Goal: Transaction & Acquisition: Purchase product/service

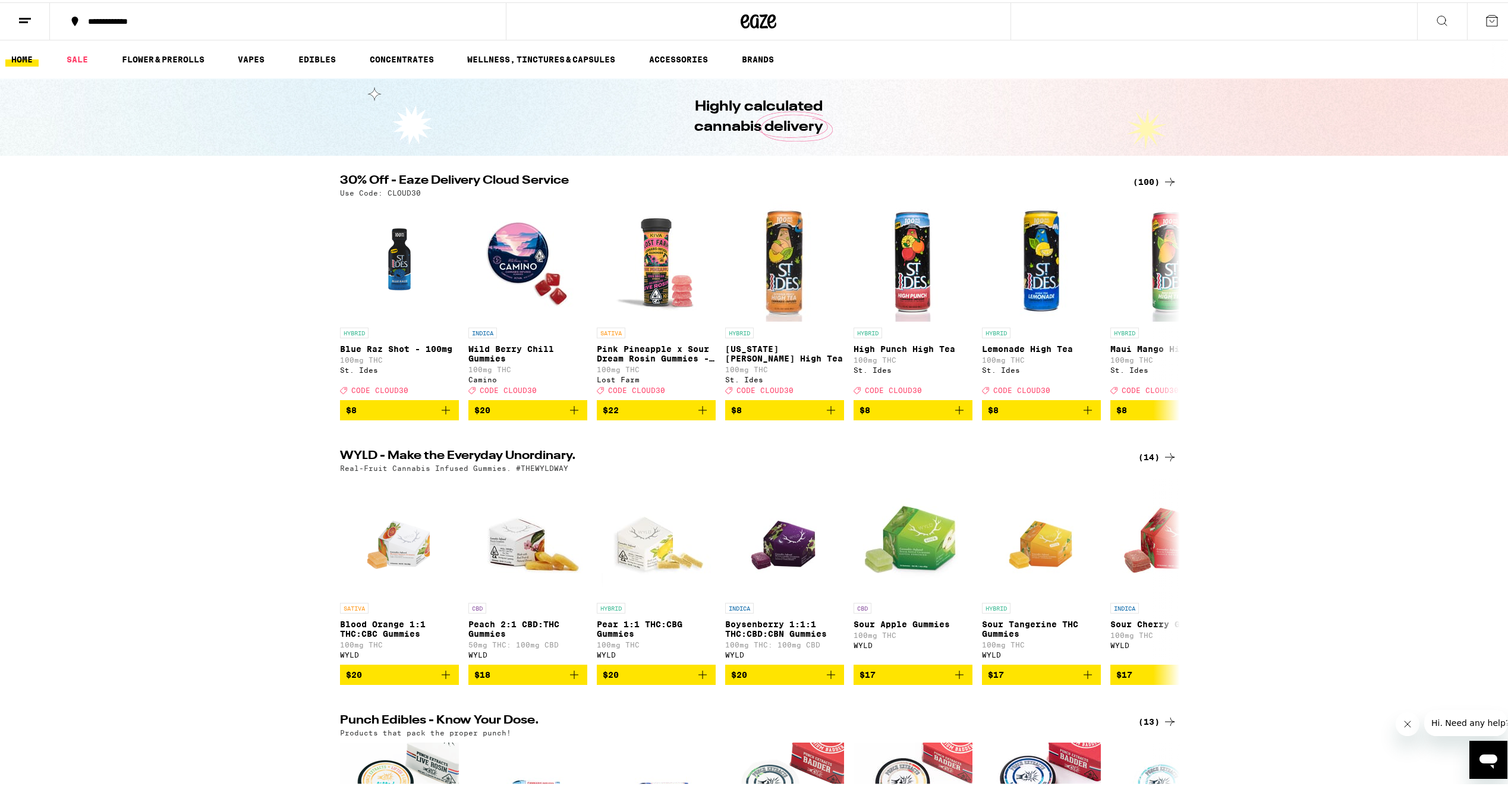
click at [1149, 182] on div "(100)" at bounding box center [1155, 179] width 44 height 14
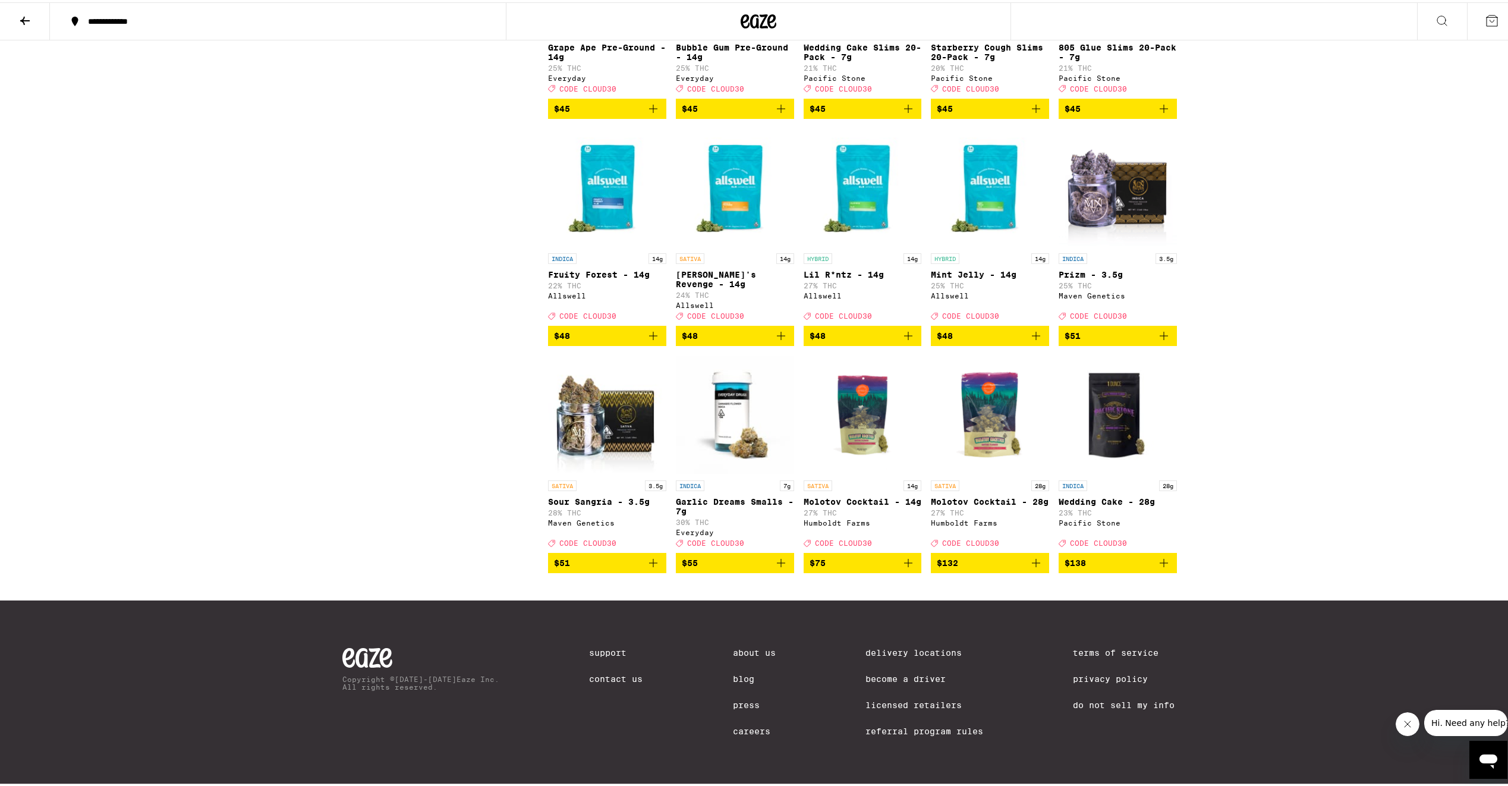
scroll to position [4280, 0]
click at [779, 563] on icon "Add to bag" at bounding box center [781, 560] width 14 height 14
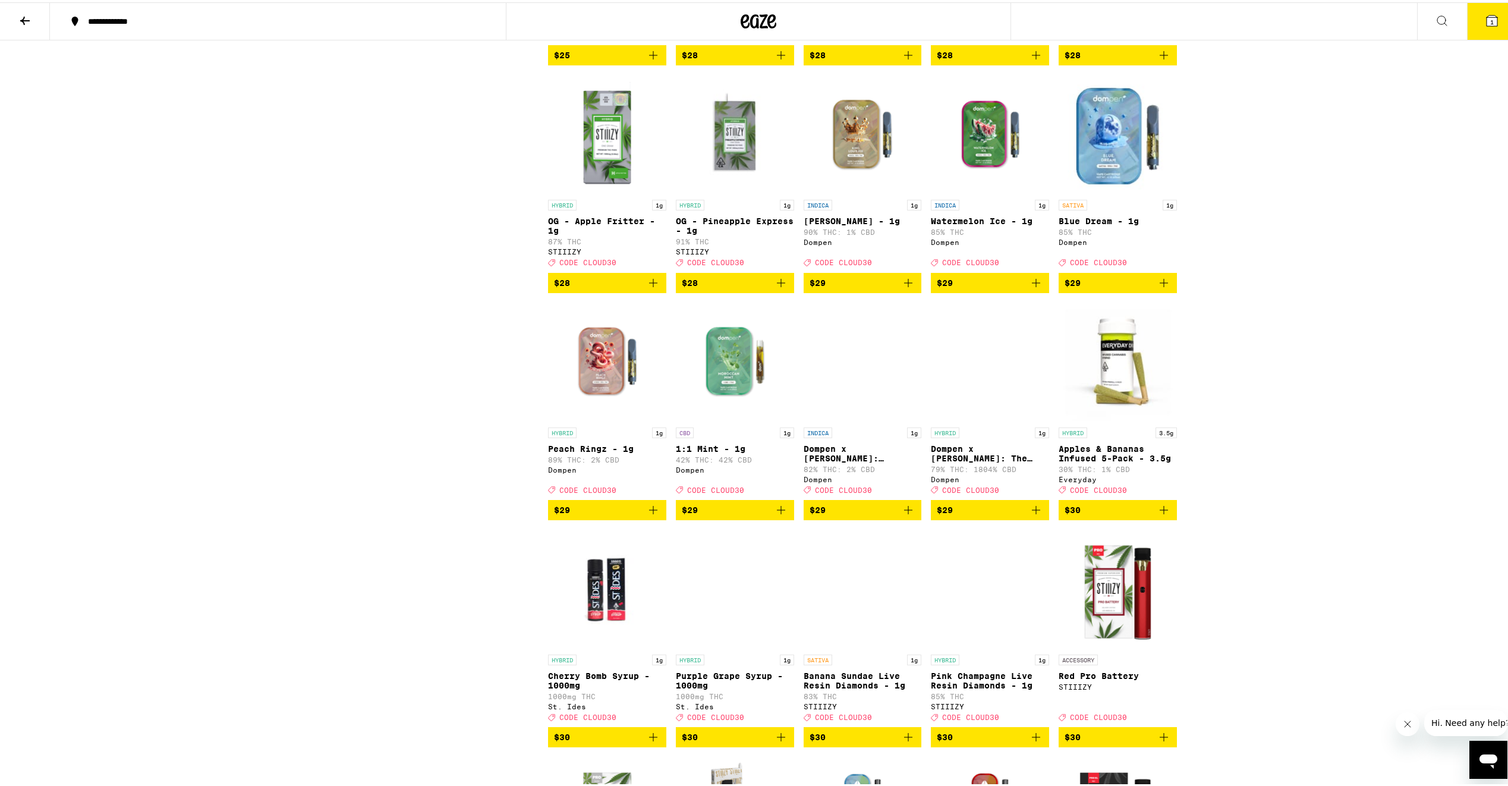
scroll to position [2140, 0]
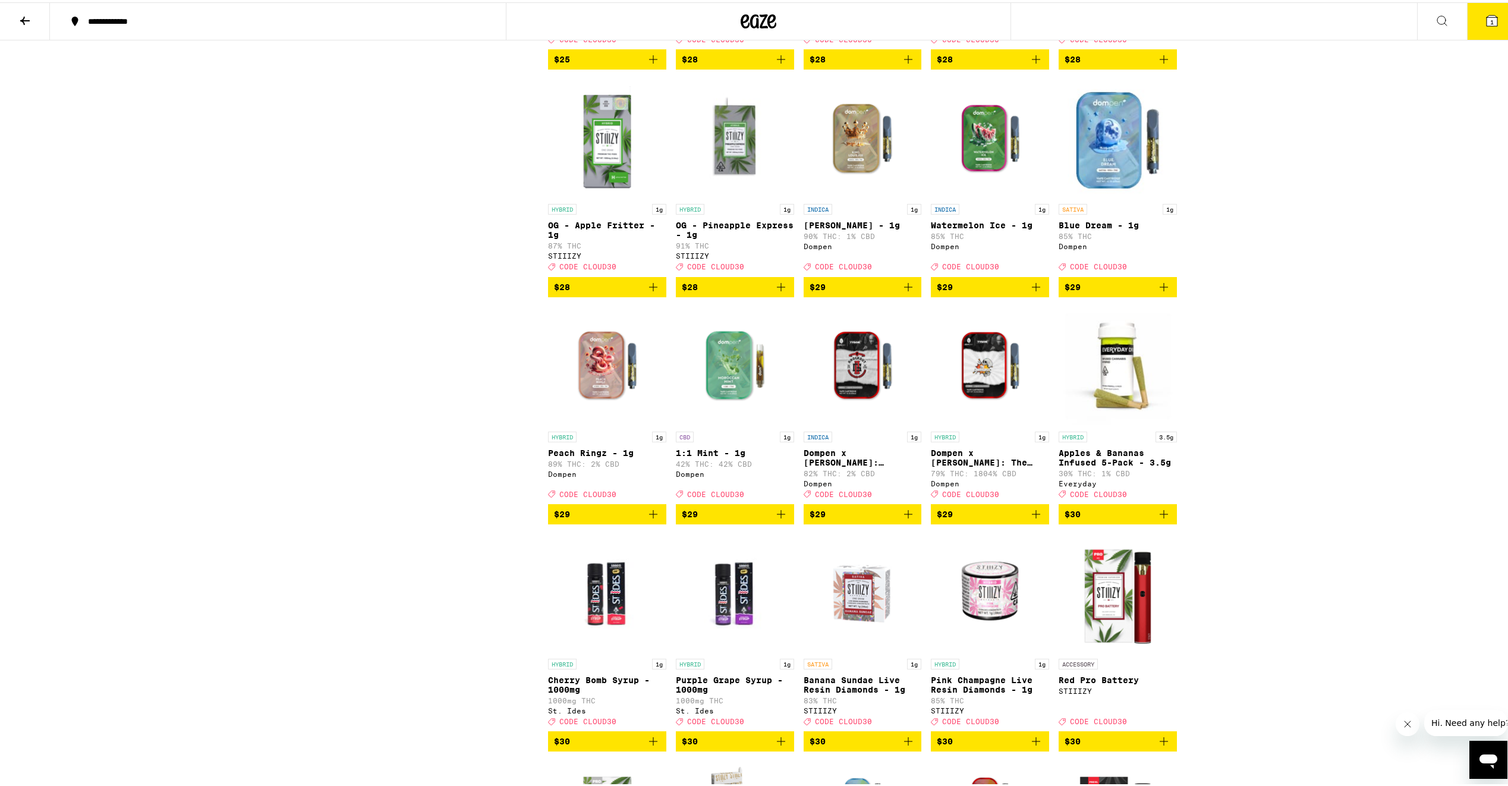
click at [864, 519] on span "$29" at bounding box center [863, 512] width 106 height 14
click at [859, 423] on div "Open page for Dompen x Tyson: Knockout OG Live Resin Liquid Diamonds - 1g from …" at bounding box center [863, 363] width 118 height 119
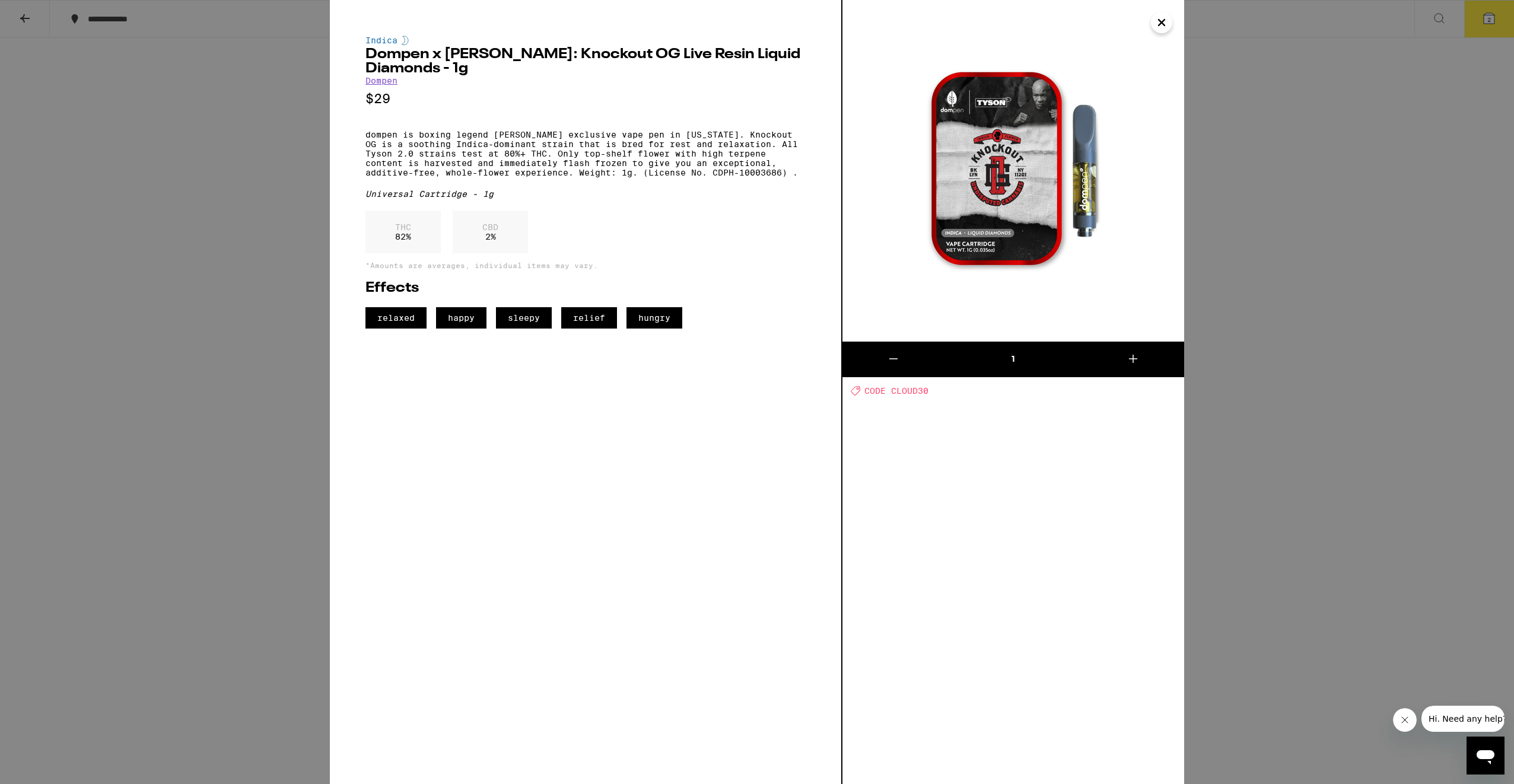
click at [1169, 17] on button "Close" at bounding box center [1161, 22] width 21 height 21
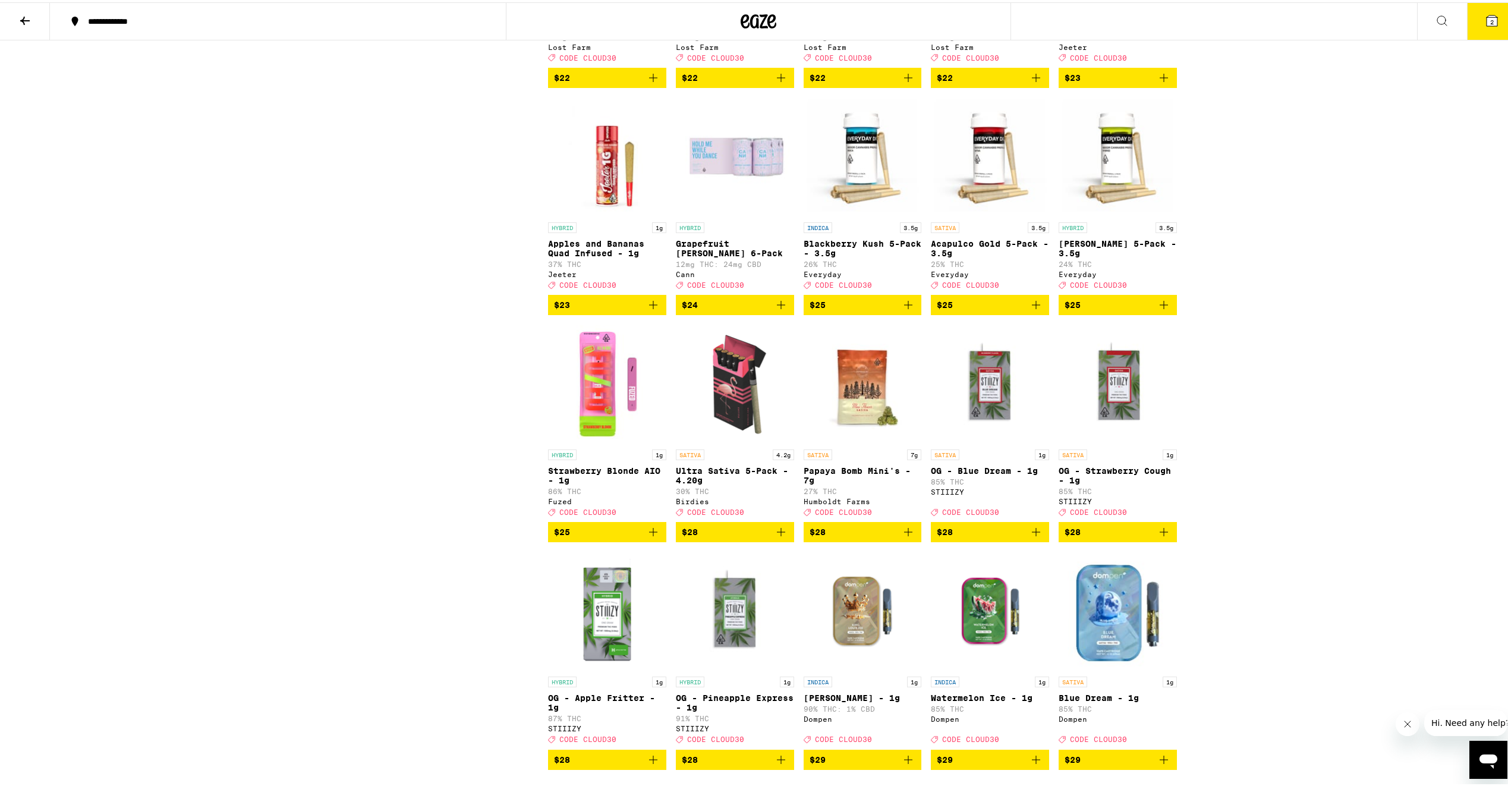
scroll to position [1664, 0]
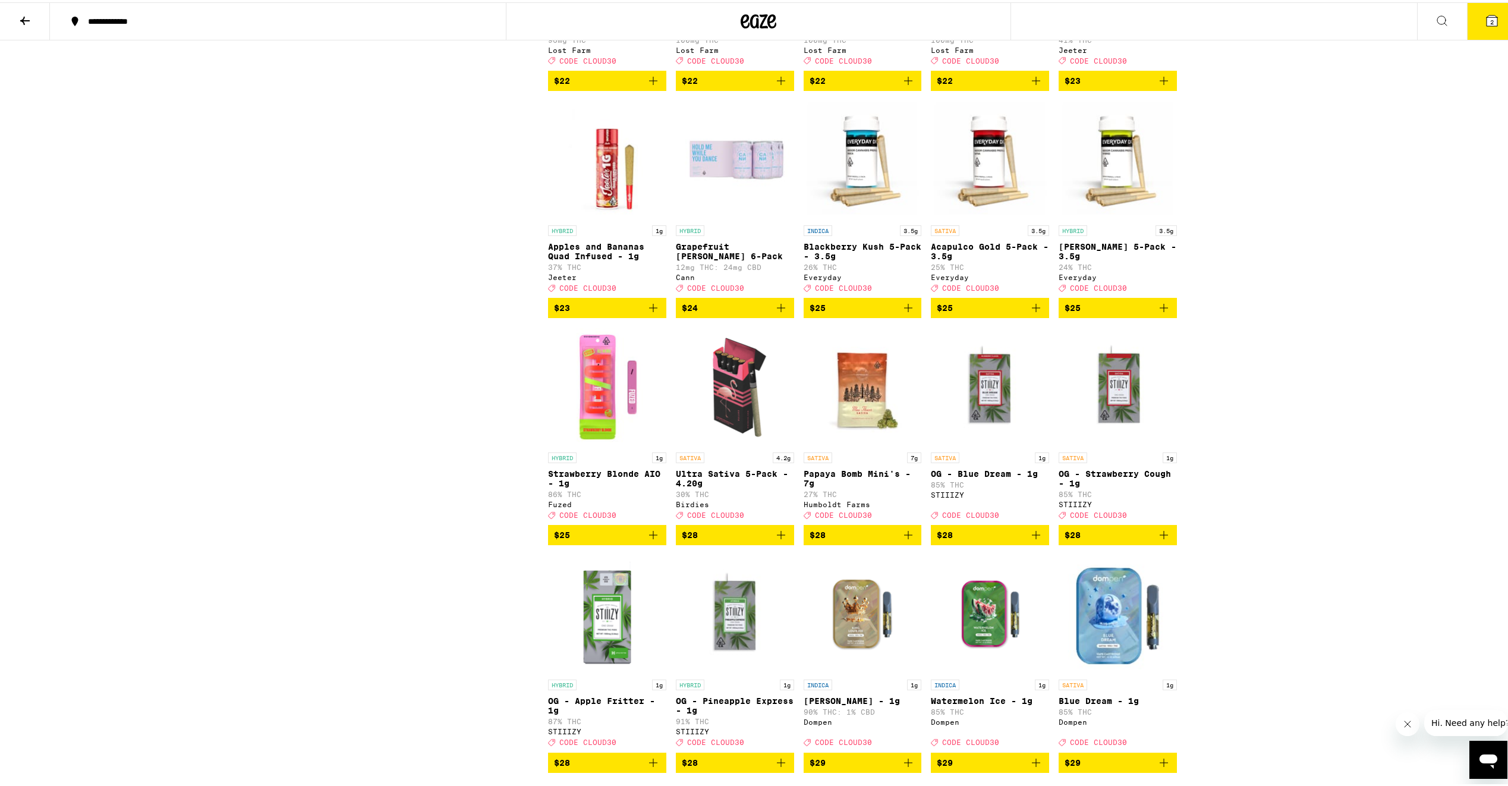
click at [1485, 11] on icon at bounding box center [1492, 18] width 14 height 14
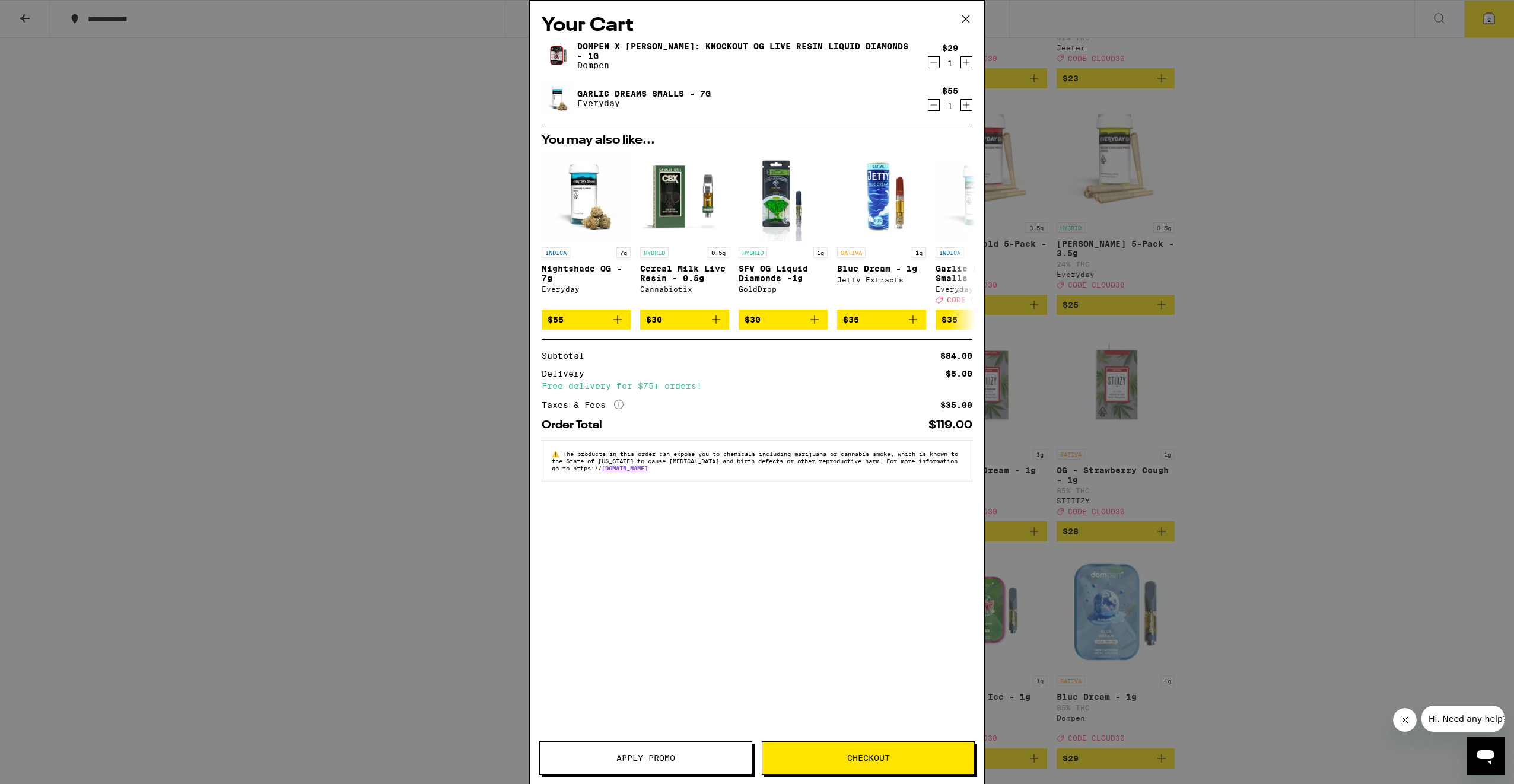
click at [658, 771] on button "Apply Promo" at bounding box center [645, 757] width 213 height 33
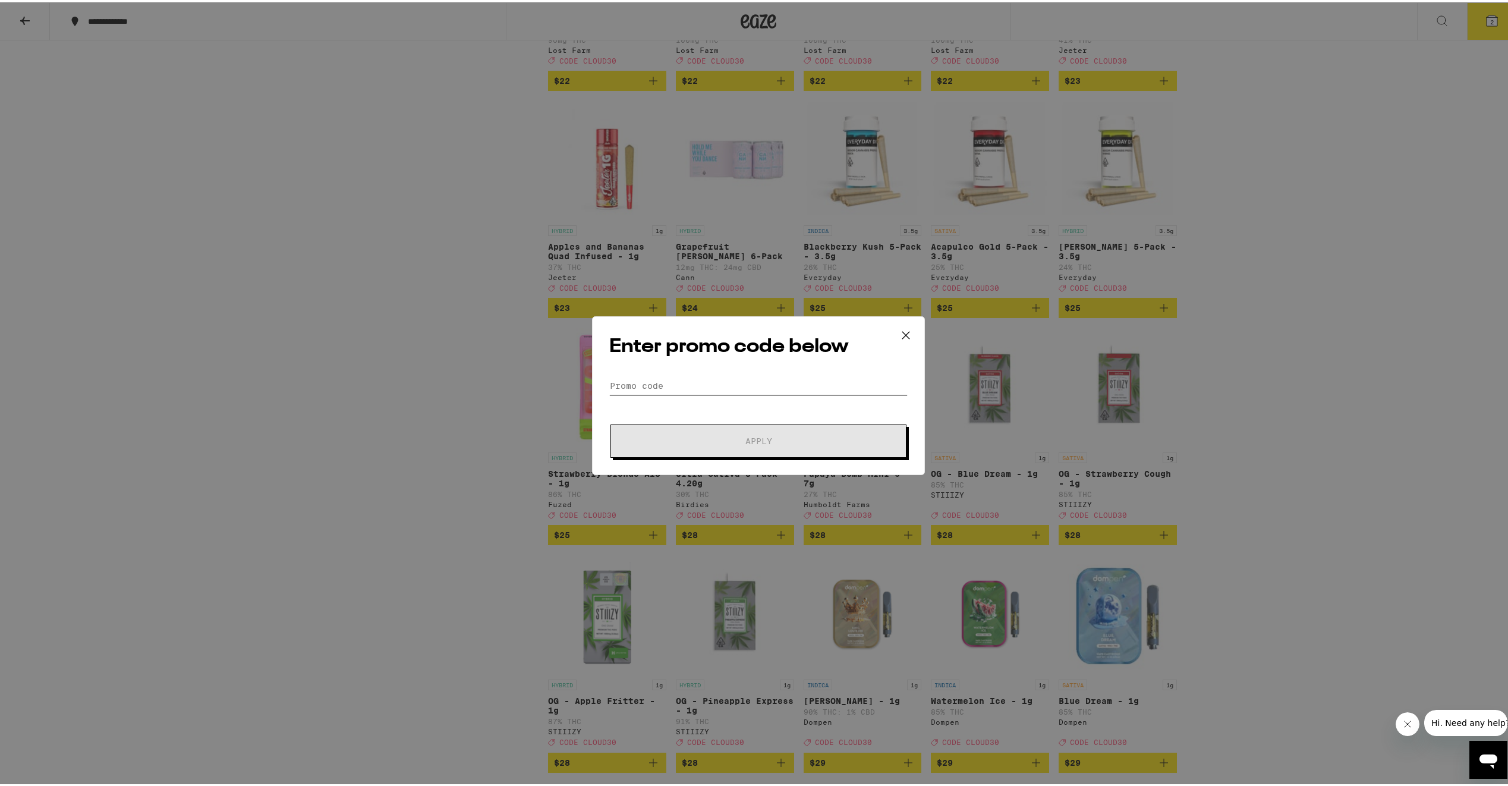
click at [665, 384] on input "Promo Code" at bounding box center [758, 383] width 298 height 18
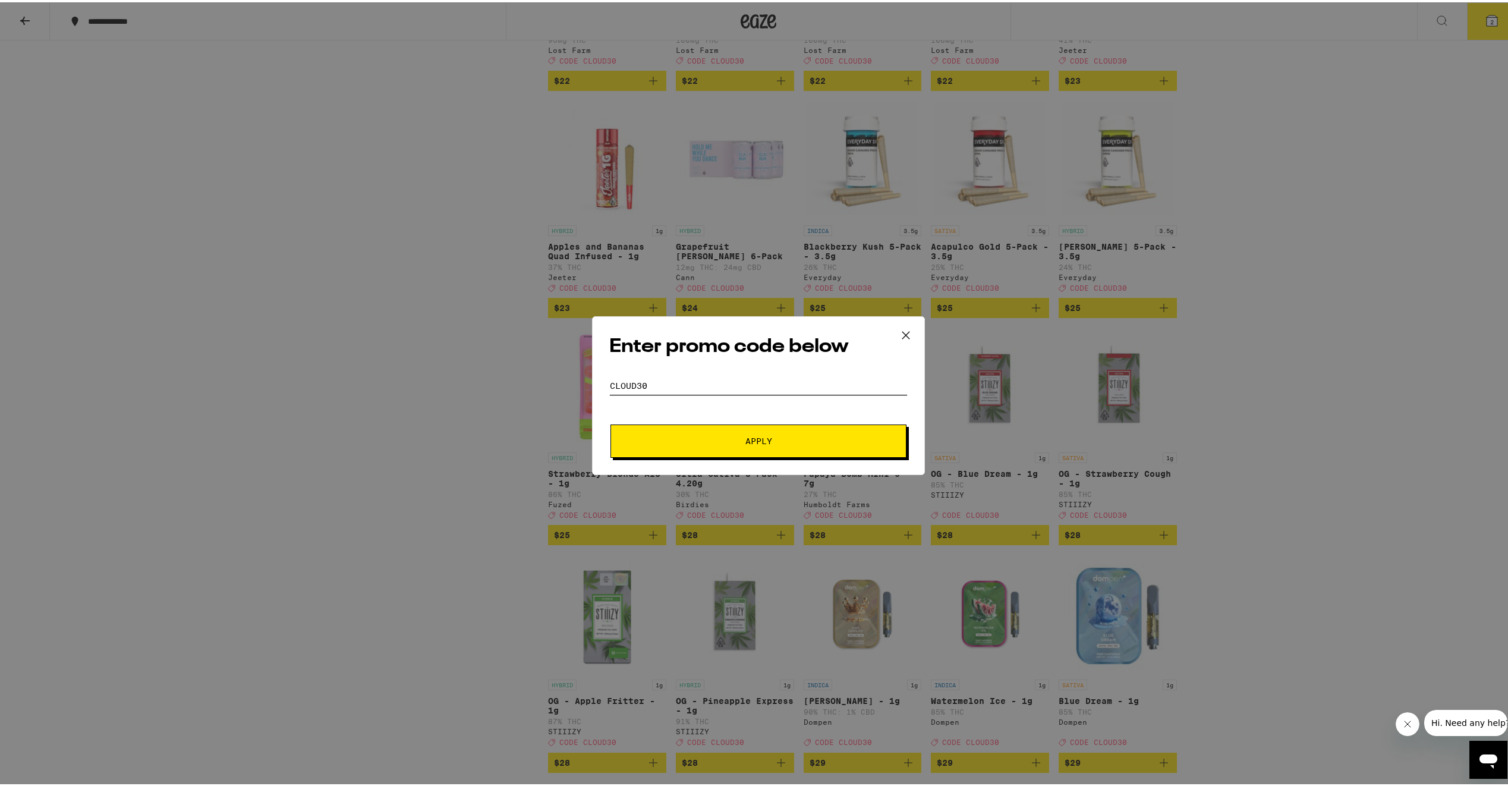
type input "cloud30"
click at [610, 422] on button "Apply" at bounding box center [758, 438] width 296 height 33
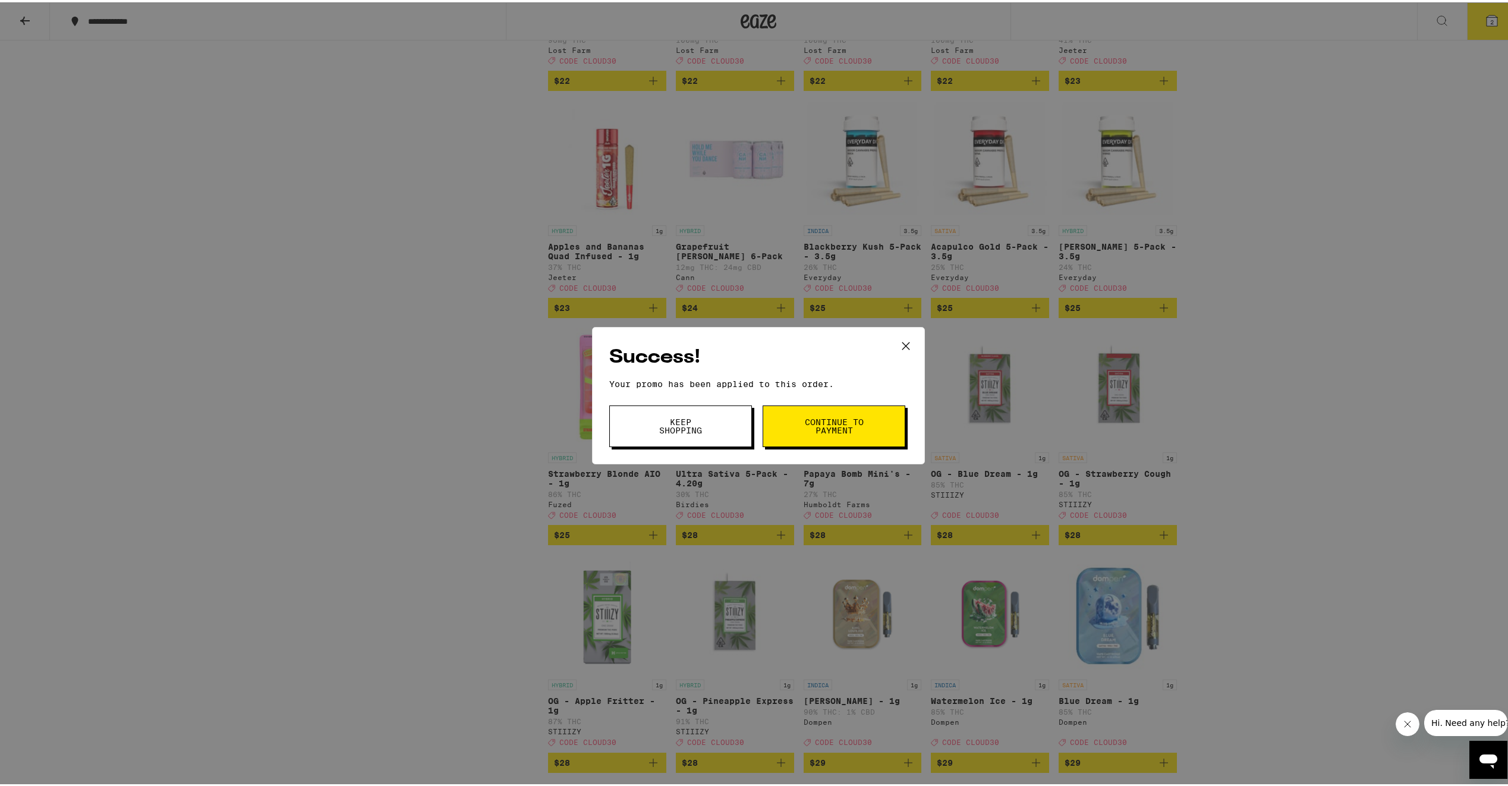
click at [854, 430] on span "Continue to payment" at bounding box center [834, 423] width 61 height 17
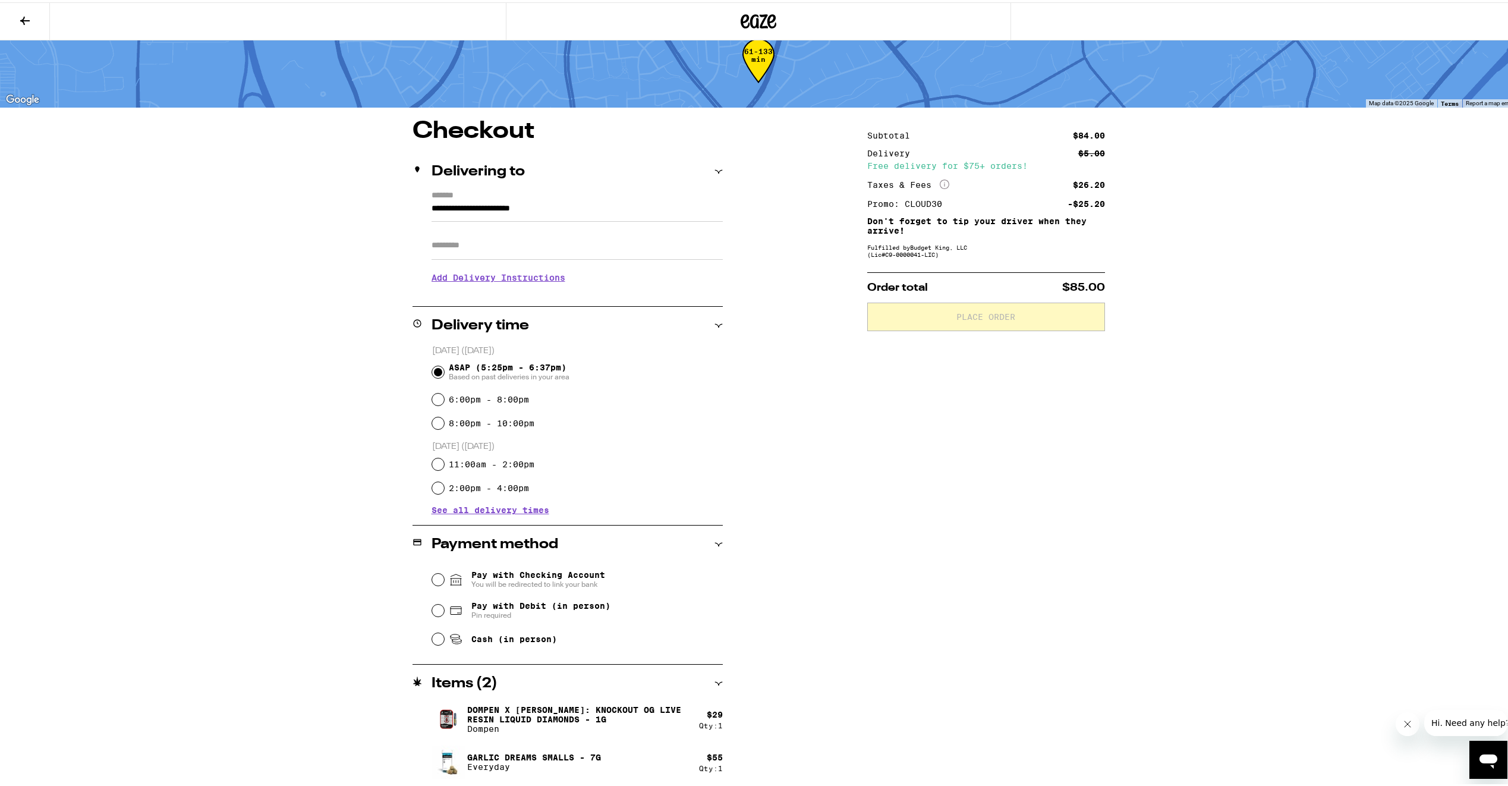
scroll to position [27, 0]
drag, startPoint x: 322, startPoint y: 471, endPoint x: 329, endPoint y: 471, distance: 7.1
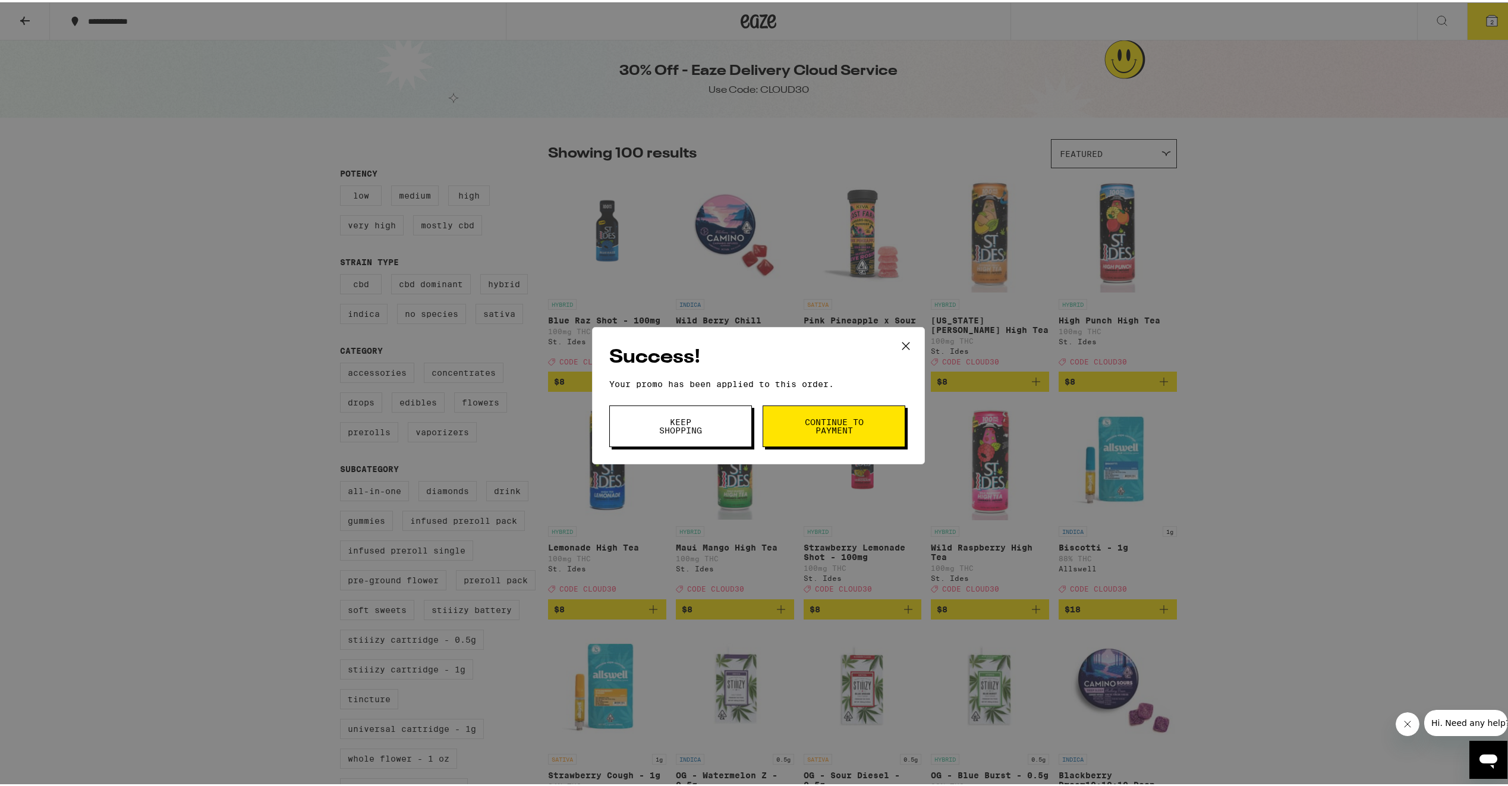
click at [682, 434] on button "Keep Shopping" at bounding box center [680, 424] width 143 height 42
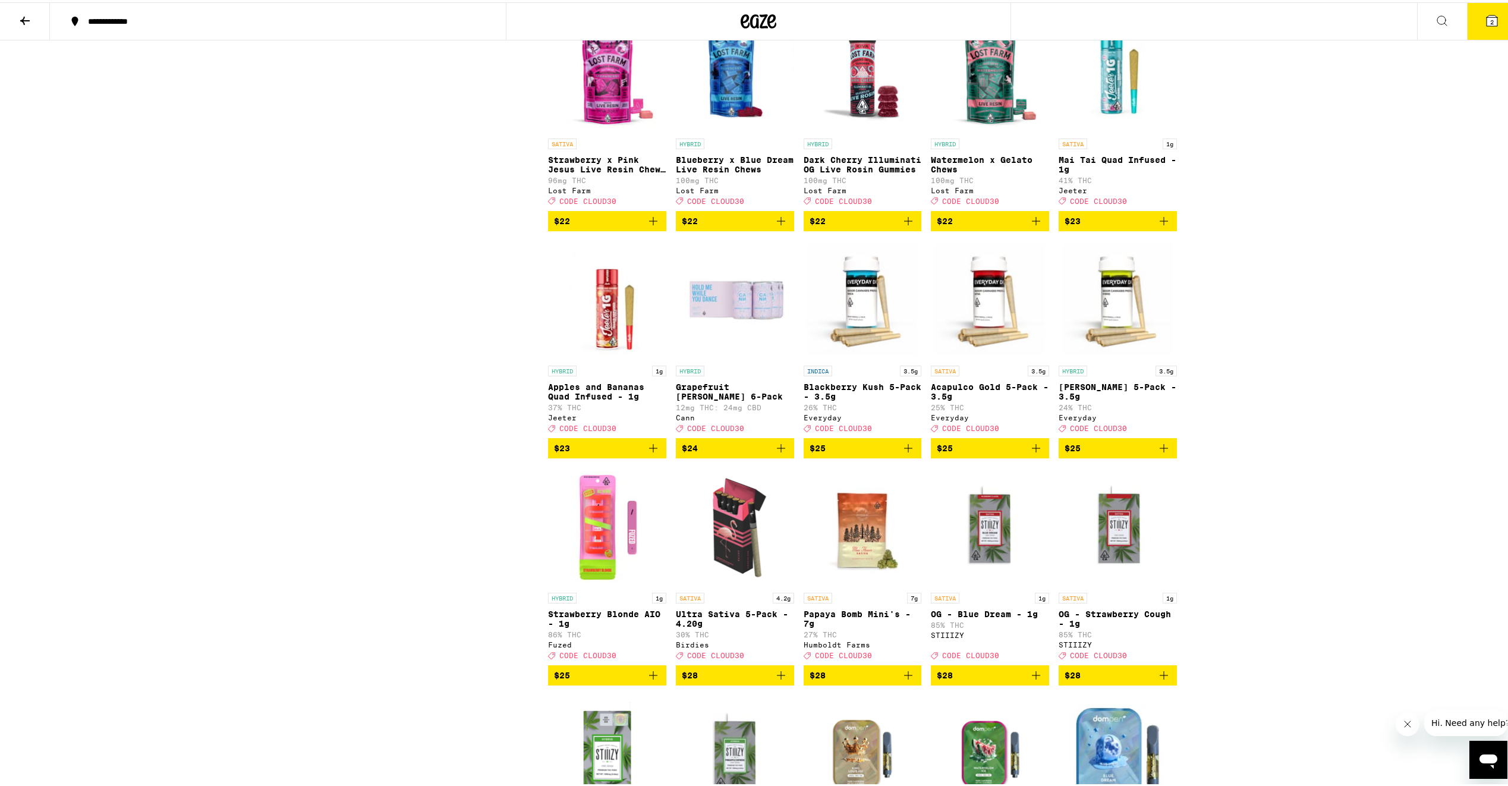
scroll to position [1486, 0]
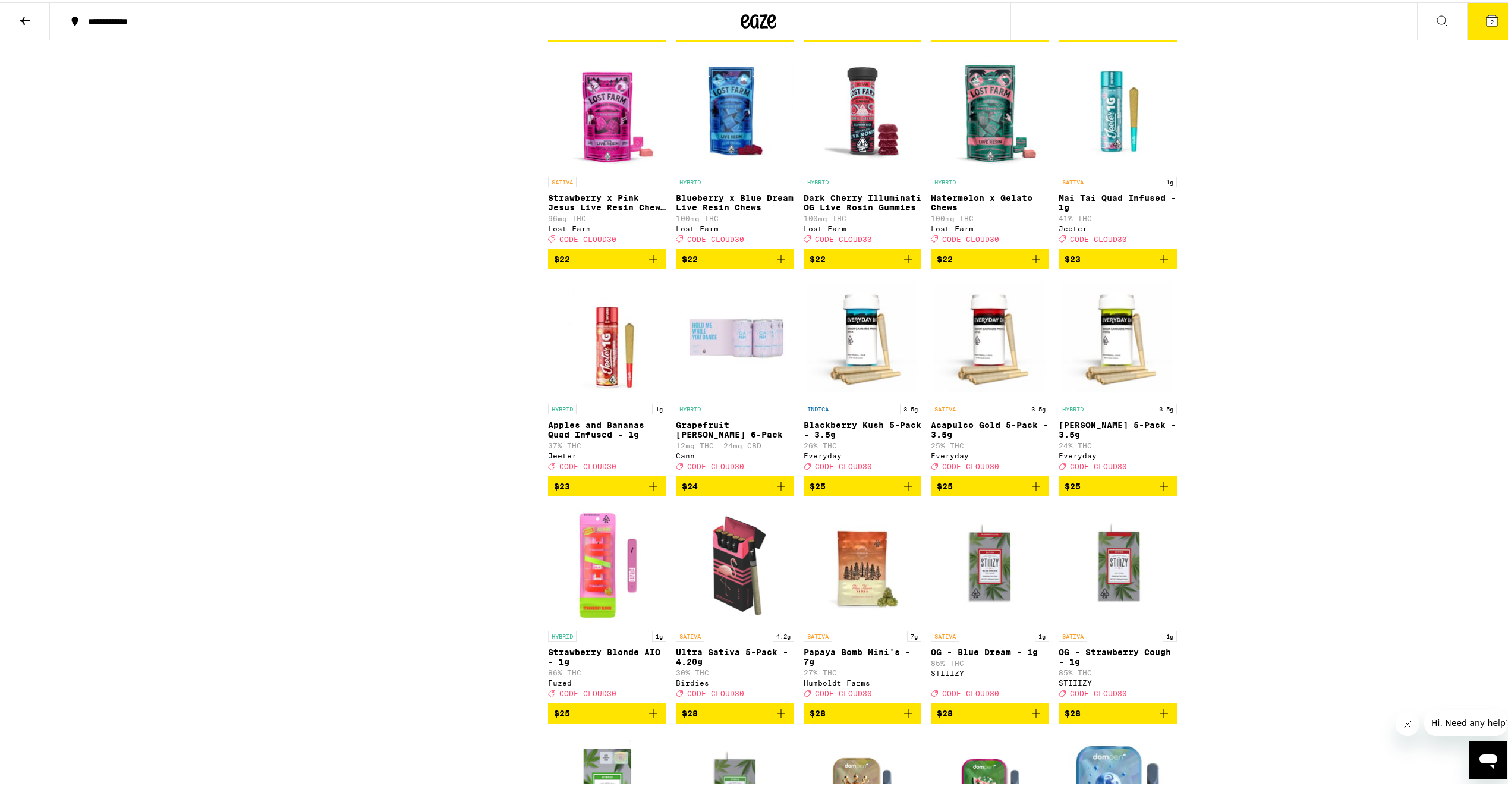
click at [1478, 31] on button "2" at bounding box center [1492, 19] width 50 height 37
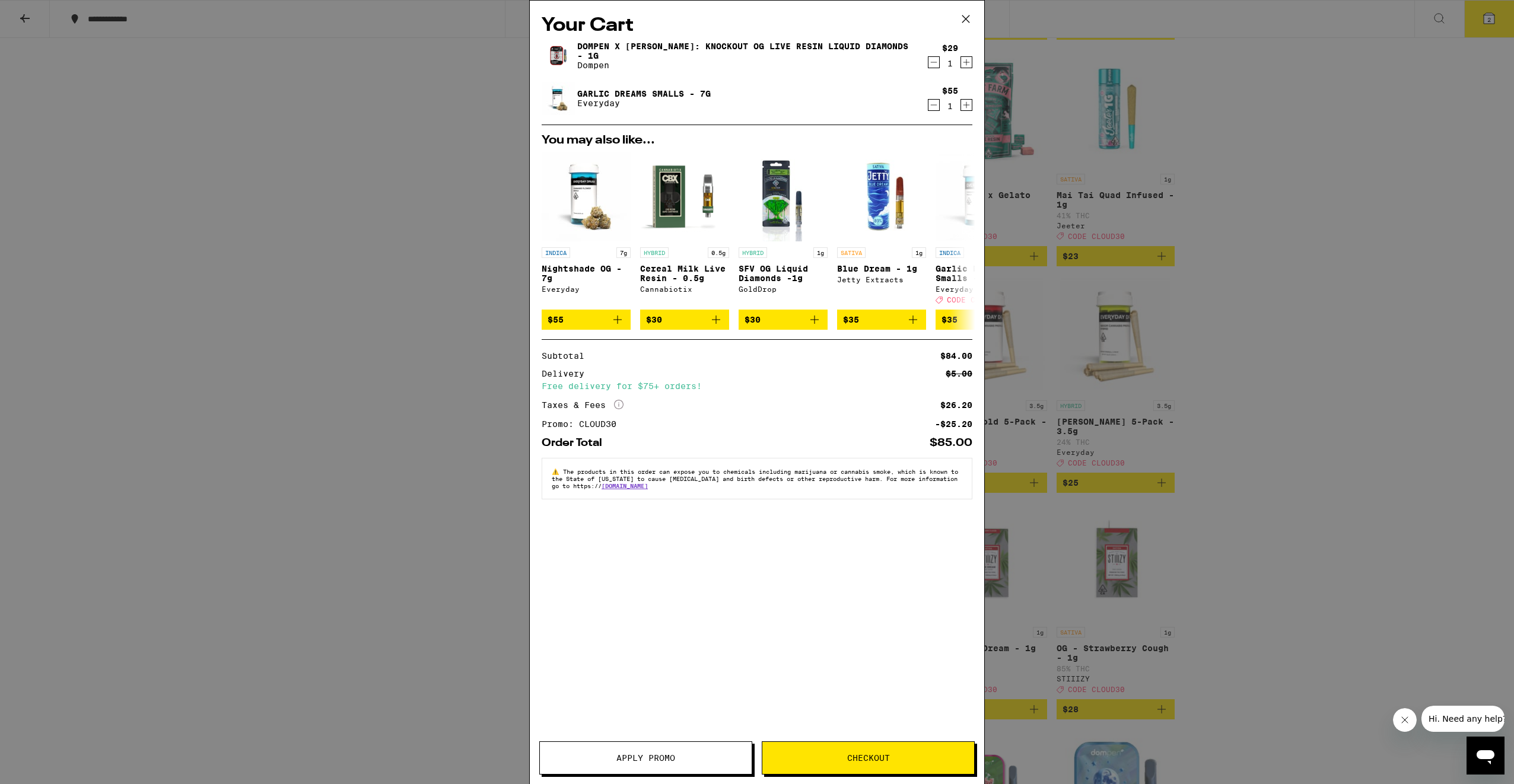
click at [969, 20] on icon at bounding box center [966, 19] width 18 height 18
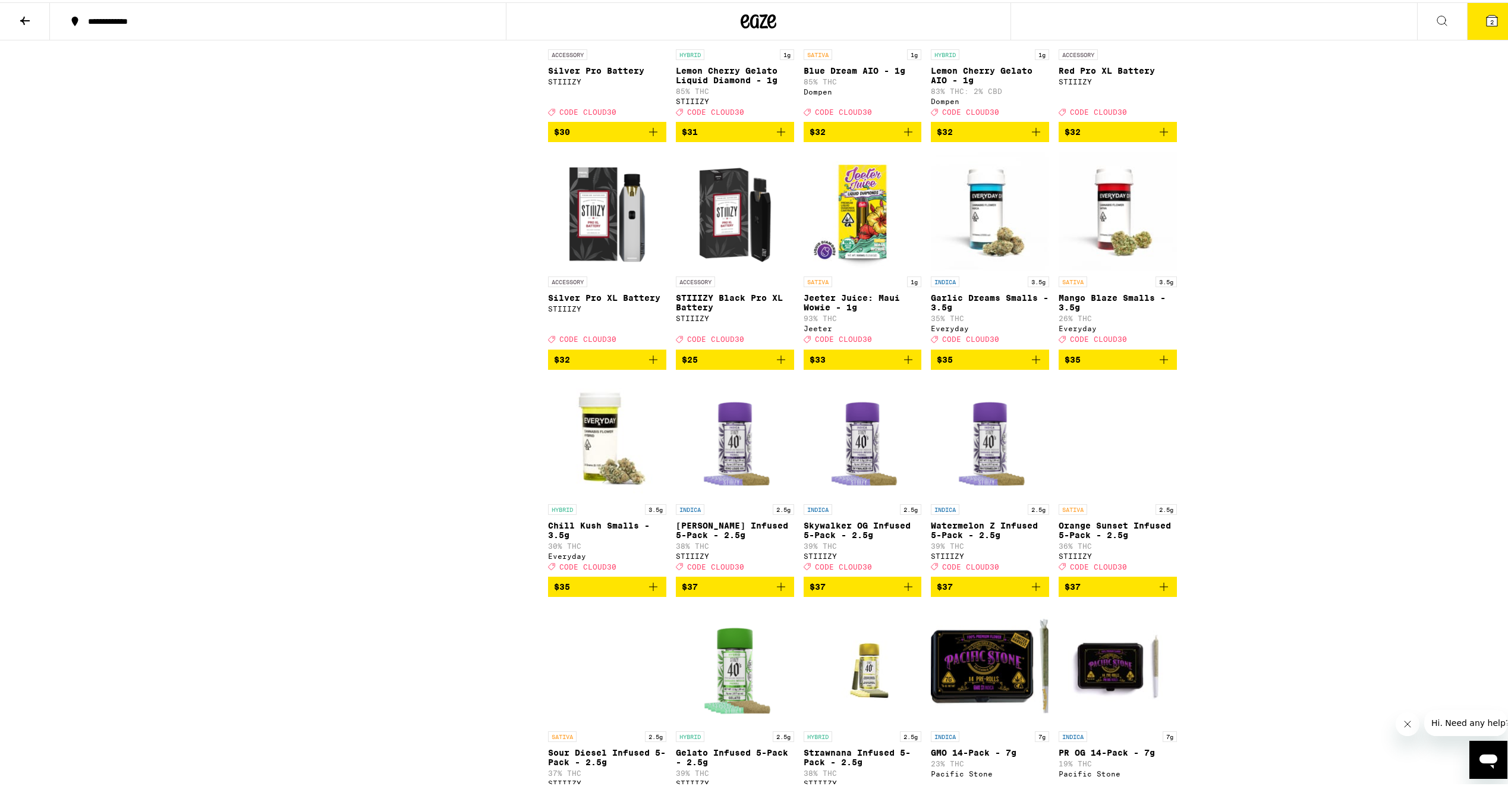
scroll to position [2972, 0]
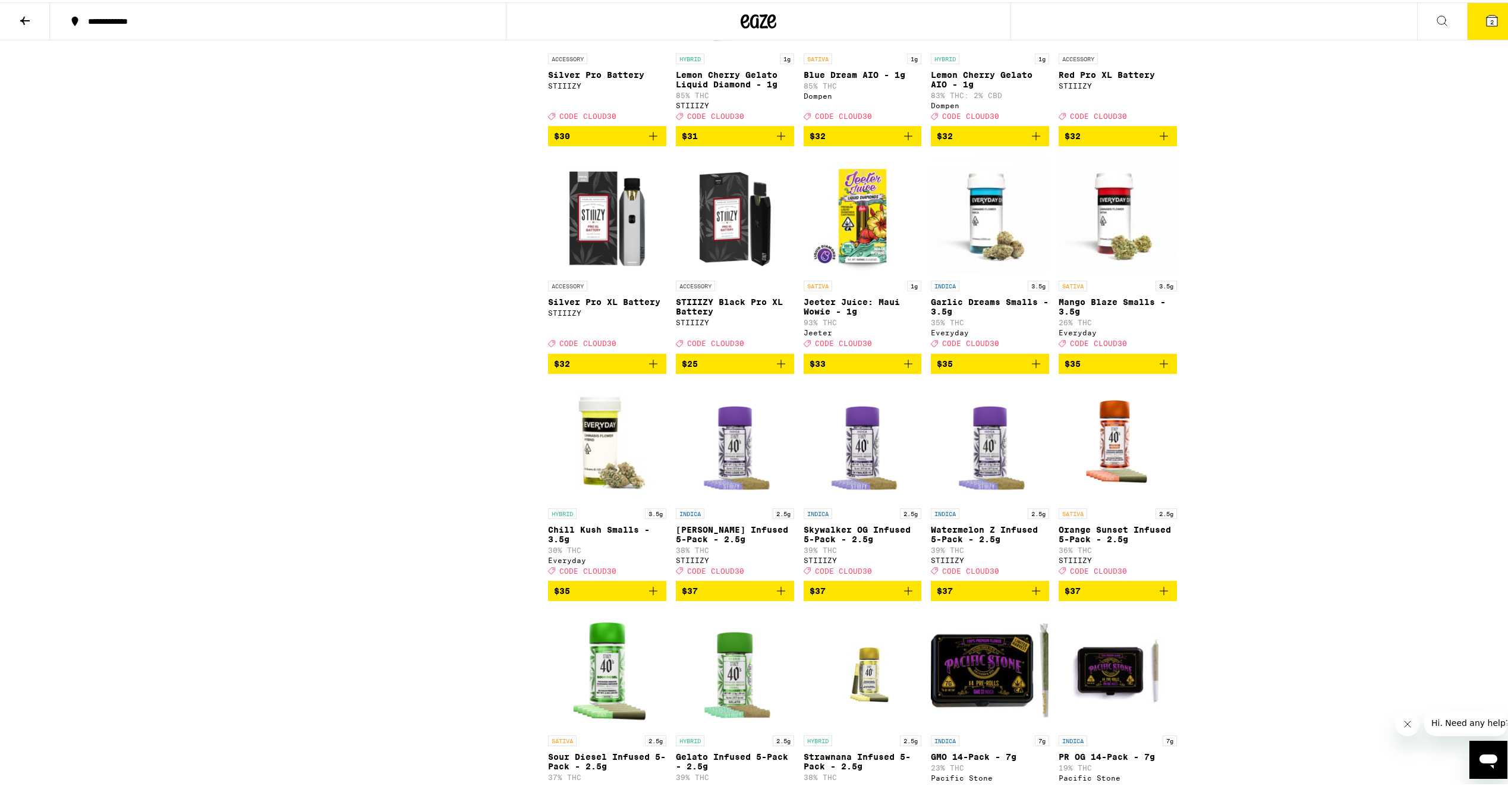
click at [830, 272] on img "Open page for Jeeter Juice: Maui Wowie - 1g from Jeeter" at bounding box center [863, 212] width 118 height 119
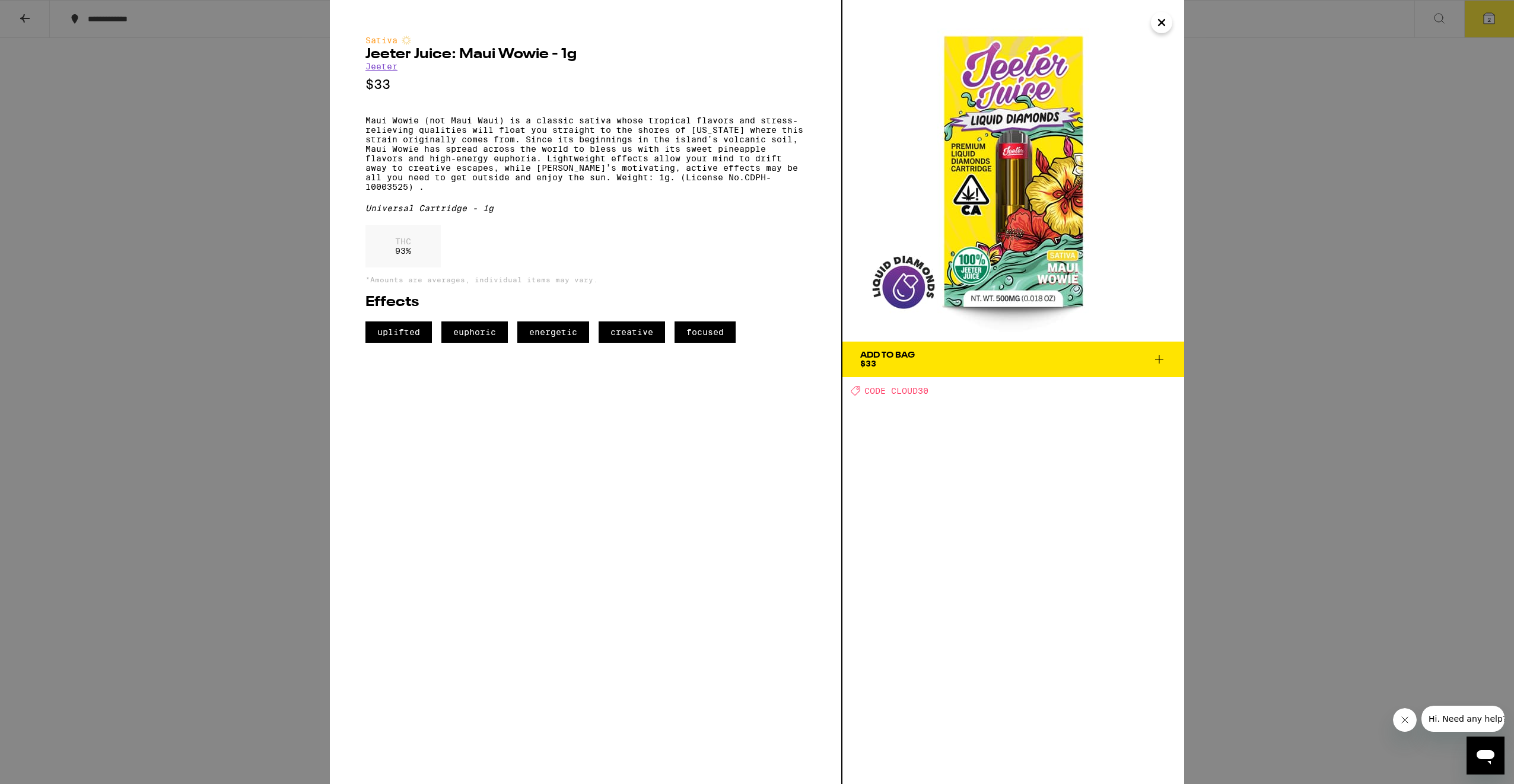
click at [1160, 24] on icon "Close" at bounding box center [1162, 23] width 6 height 6
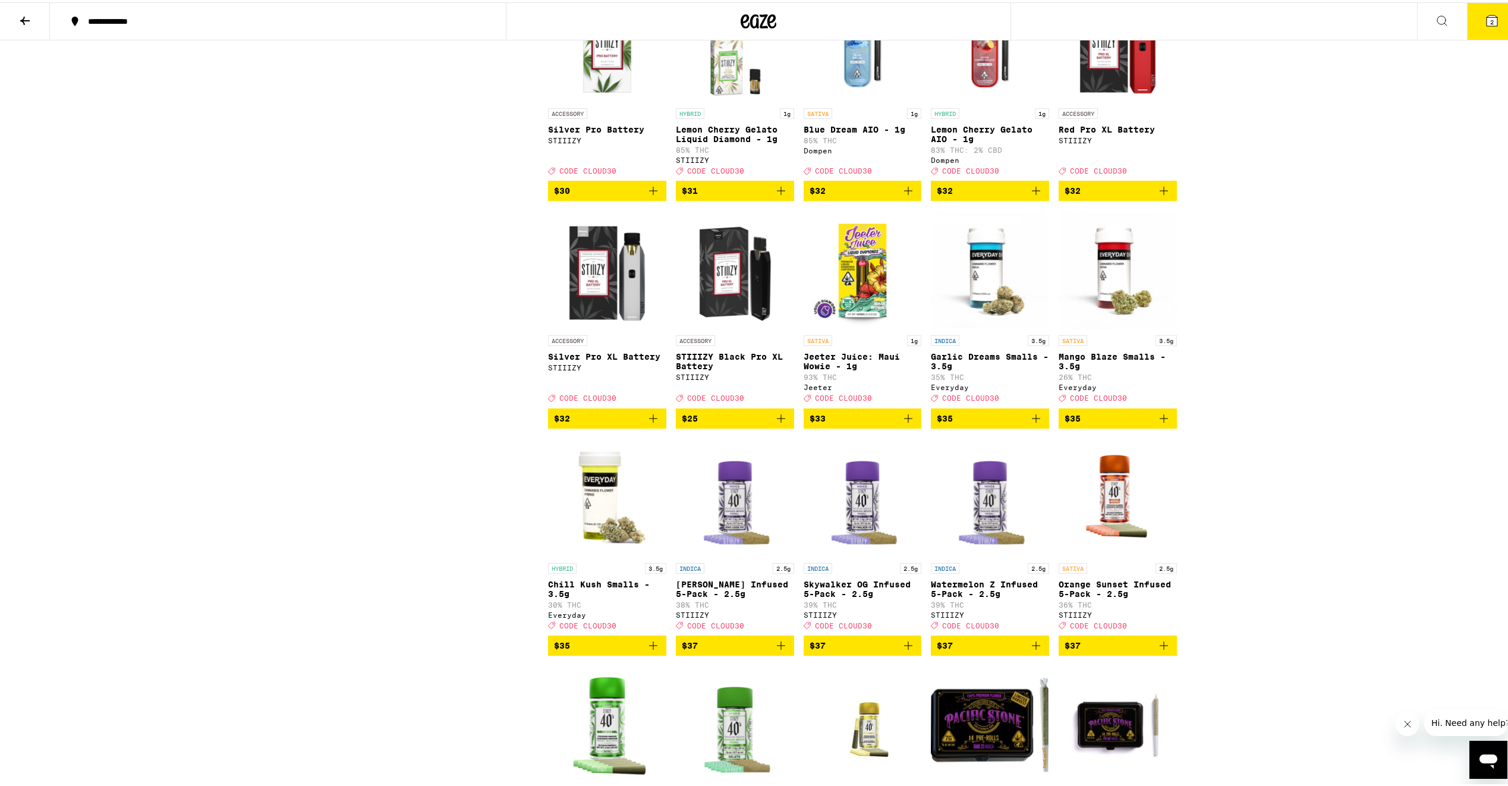
scroll to position [2913, 0]
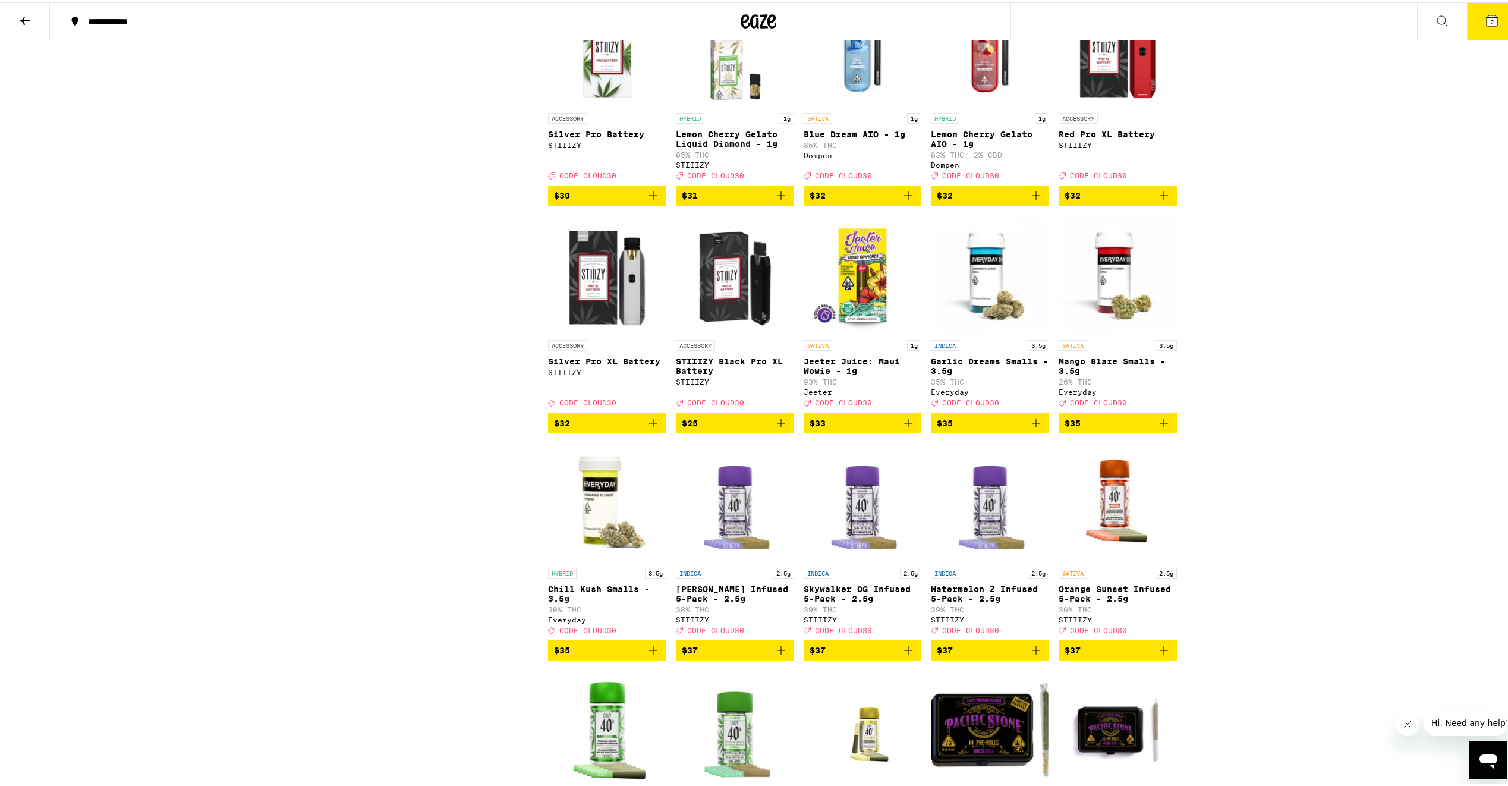
drag, startPoint x: 1469, startPoint y: 27, endPoint x: 1437, endPoint y: 51, distance: 39.6
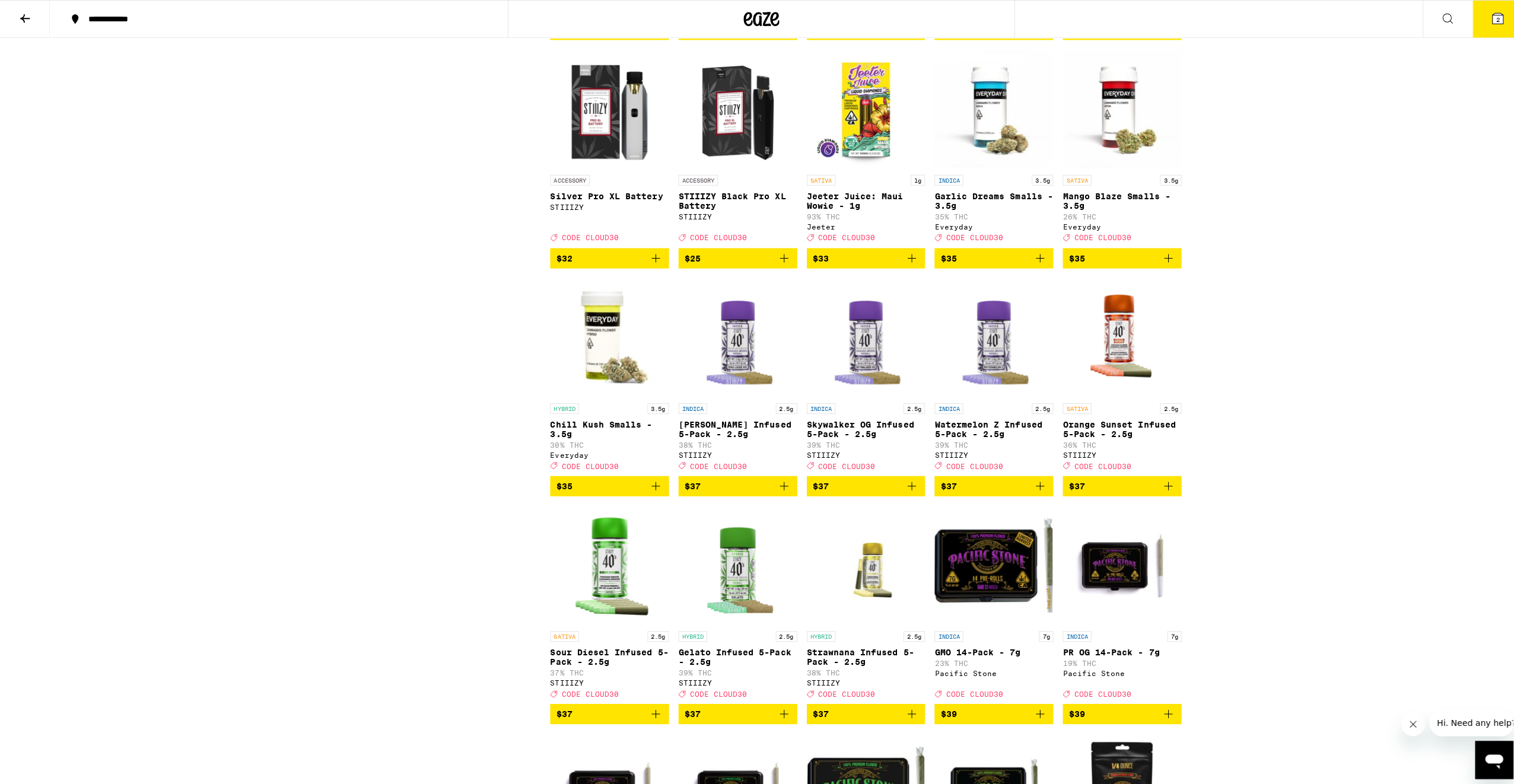
scroll to position [3083, 0]
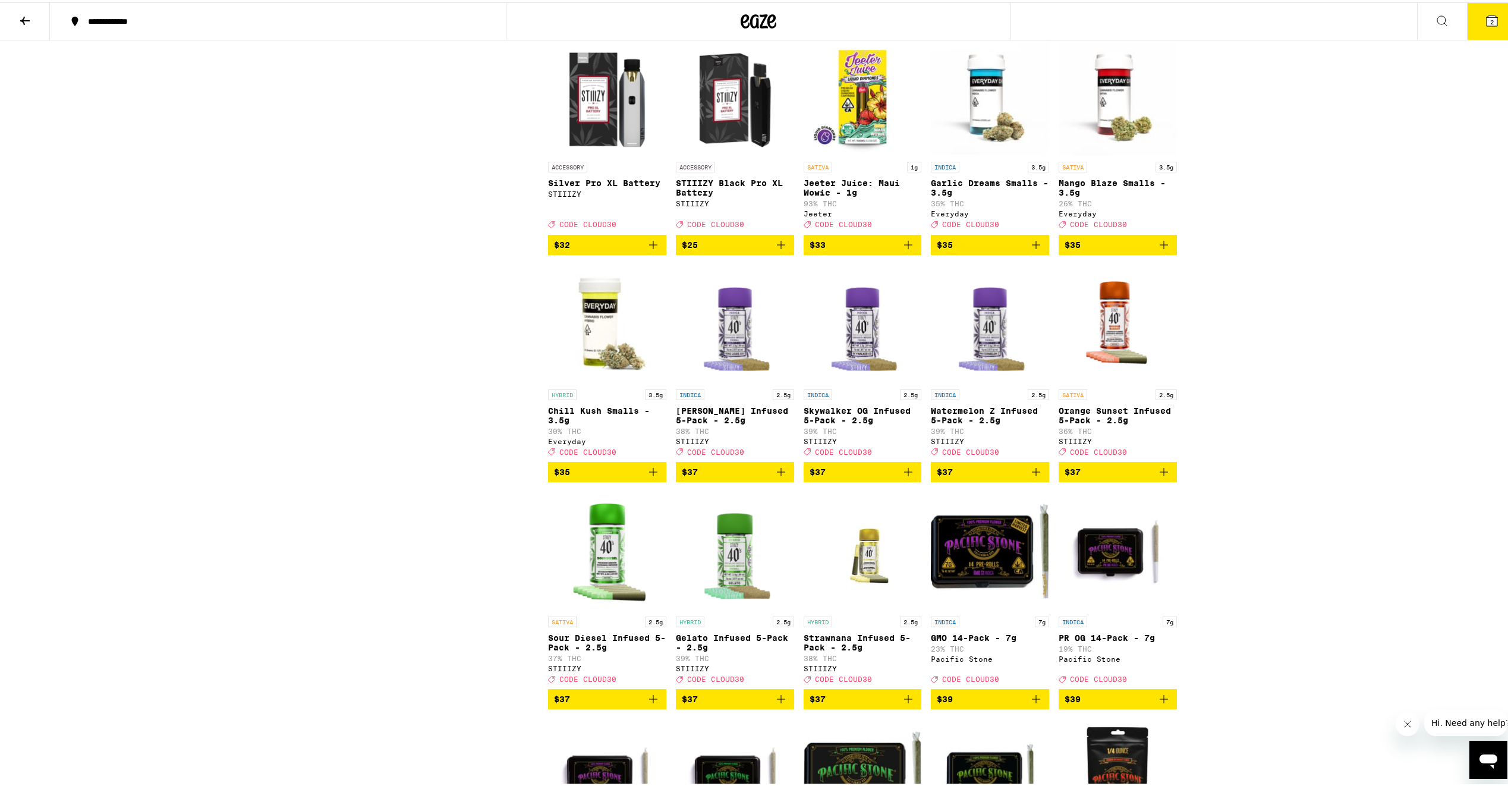
drag, startPoint x: 1474, startPoint y: 20, endPoint x: 1467, endPoint y: 36, distance: 17.6
click at [1471, 29] on button "2" at bounding box center [1492, 19] width 50 height 37
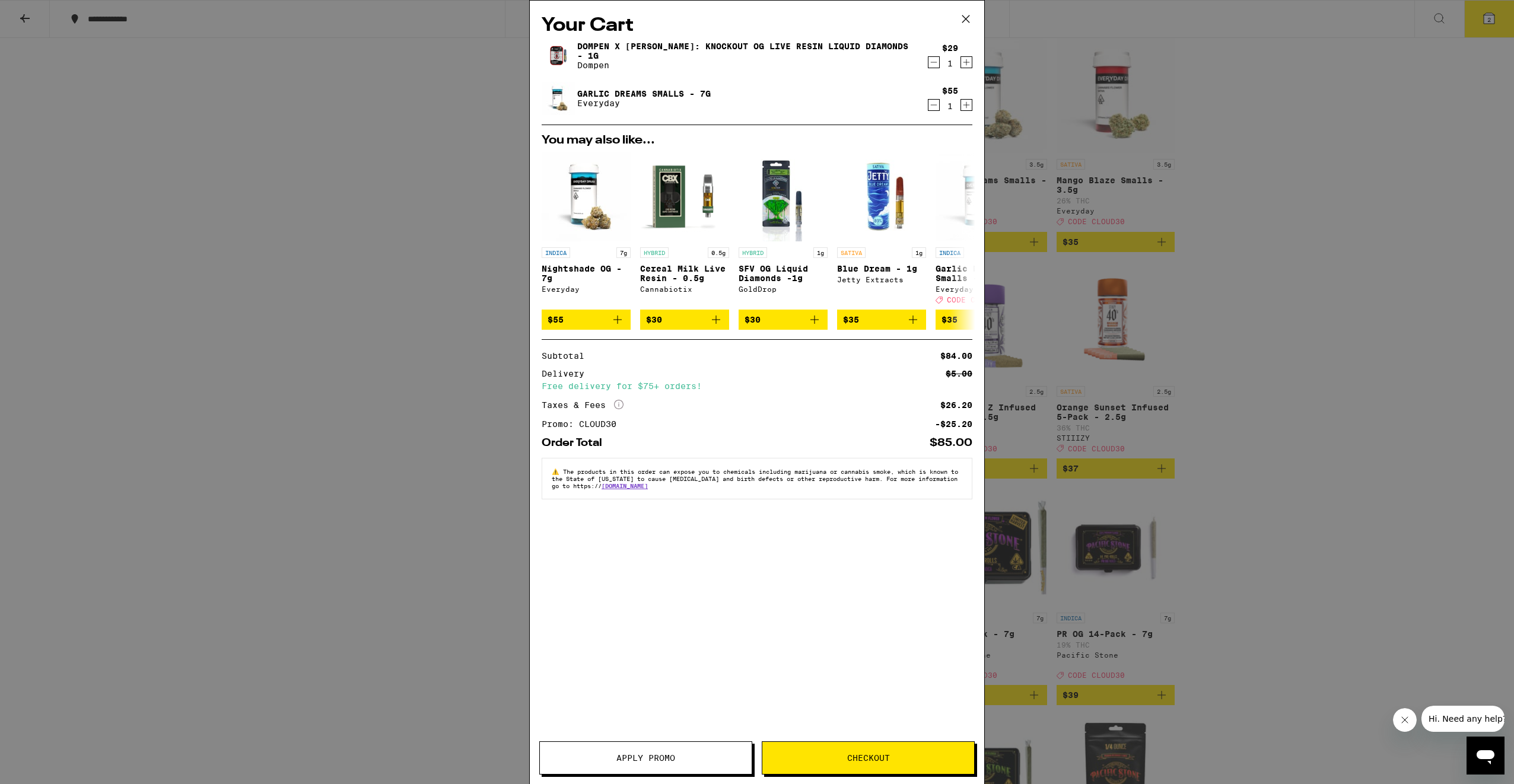
click at [598, 52] on link "Dompen x [PERSON_NAME]: Knockout OG Live Resin Liquid Diamonds - 1g" at bounding box center [747, 51] width 340 height 19
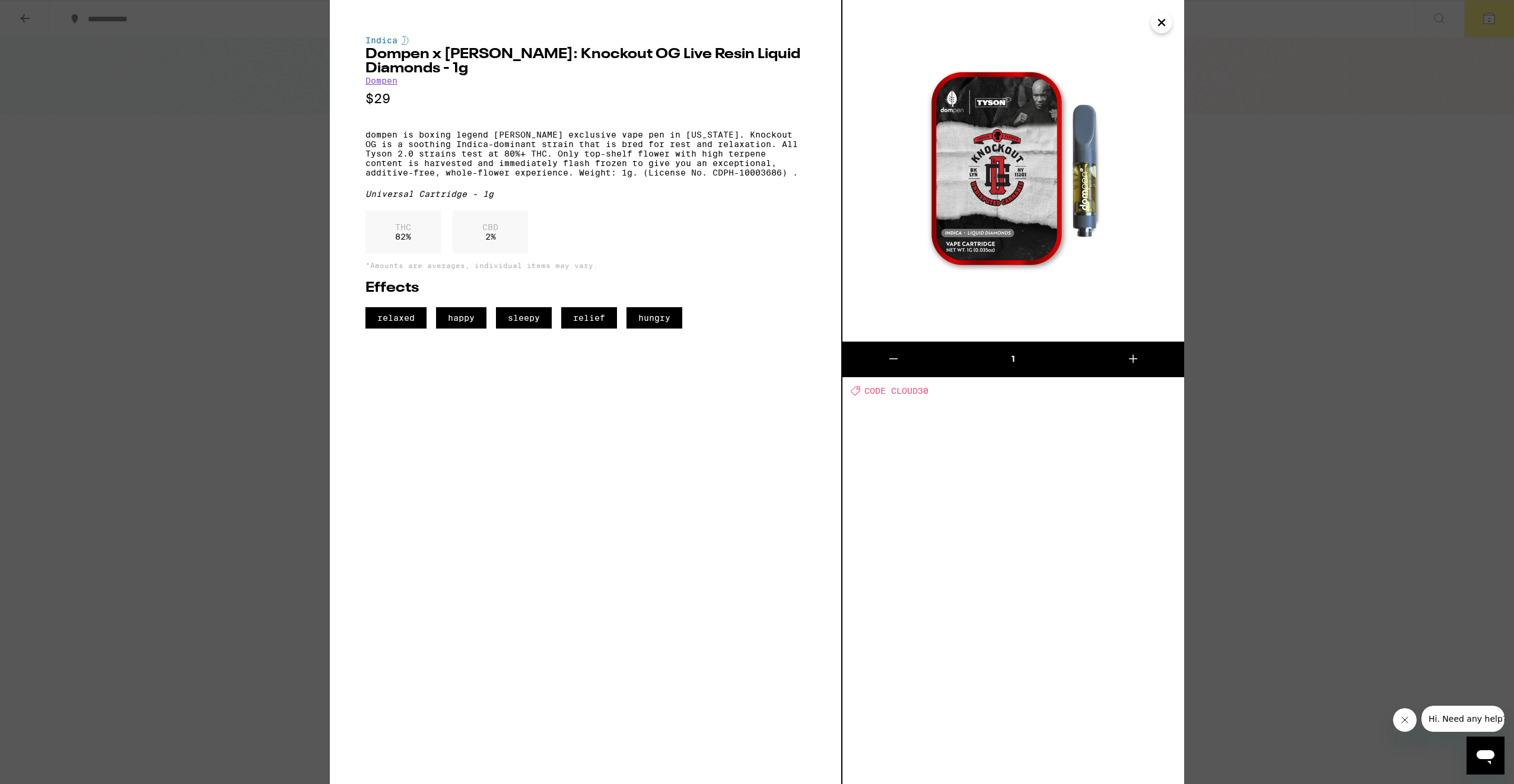
click at [1157, 31] on icon "Close" at bounding box center [1162, 23] width 14 height 18
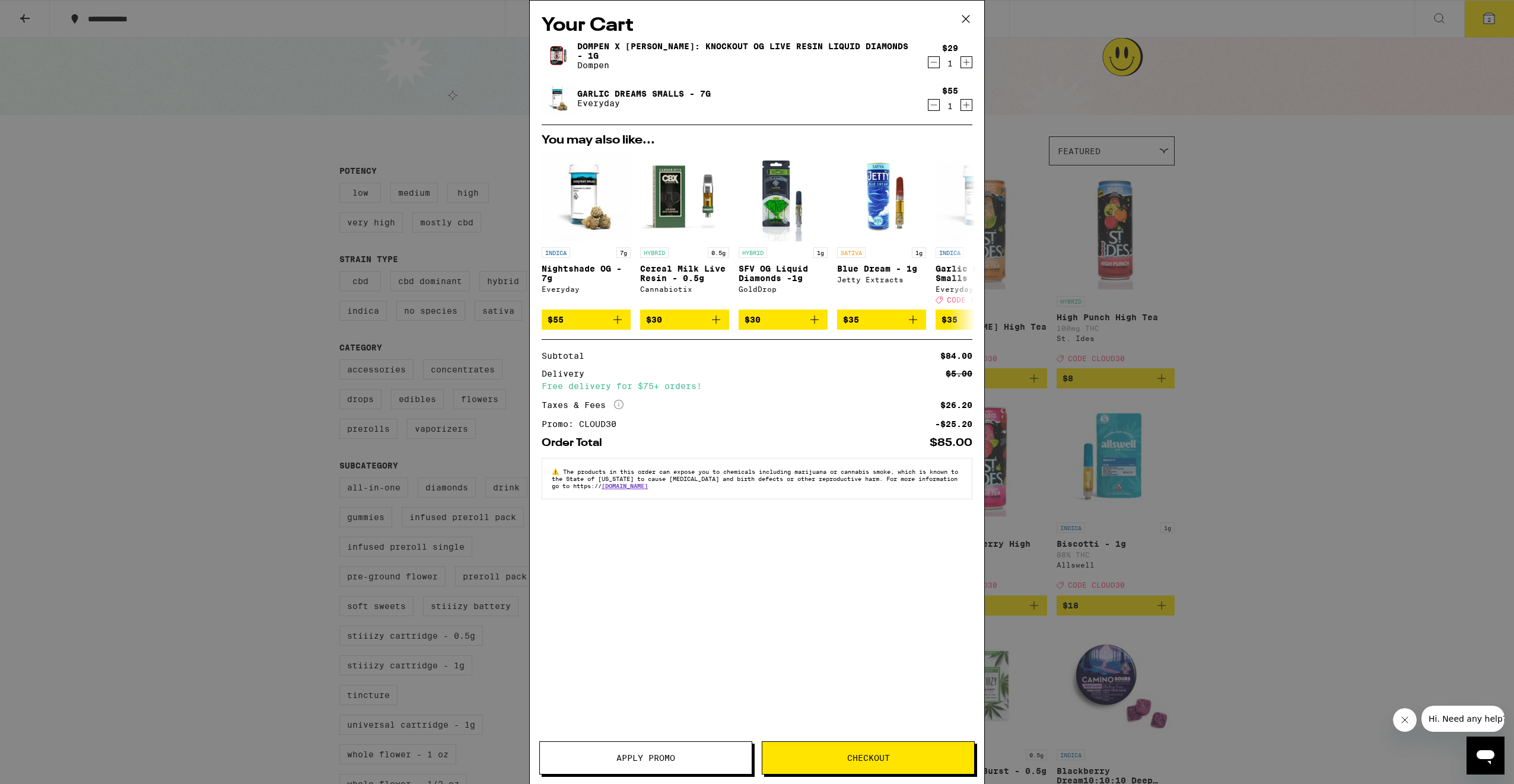
click at [277, 461] on div "Your Cart Dompen x [PERSON_NAME]: Knockout OG Live Resin Liquid Diamonds - 1g D…" at bounding box center [757, 392] width 1514 height 784
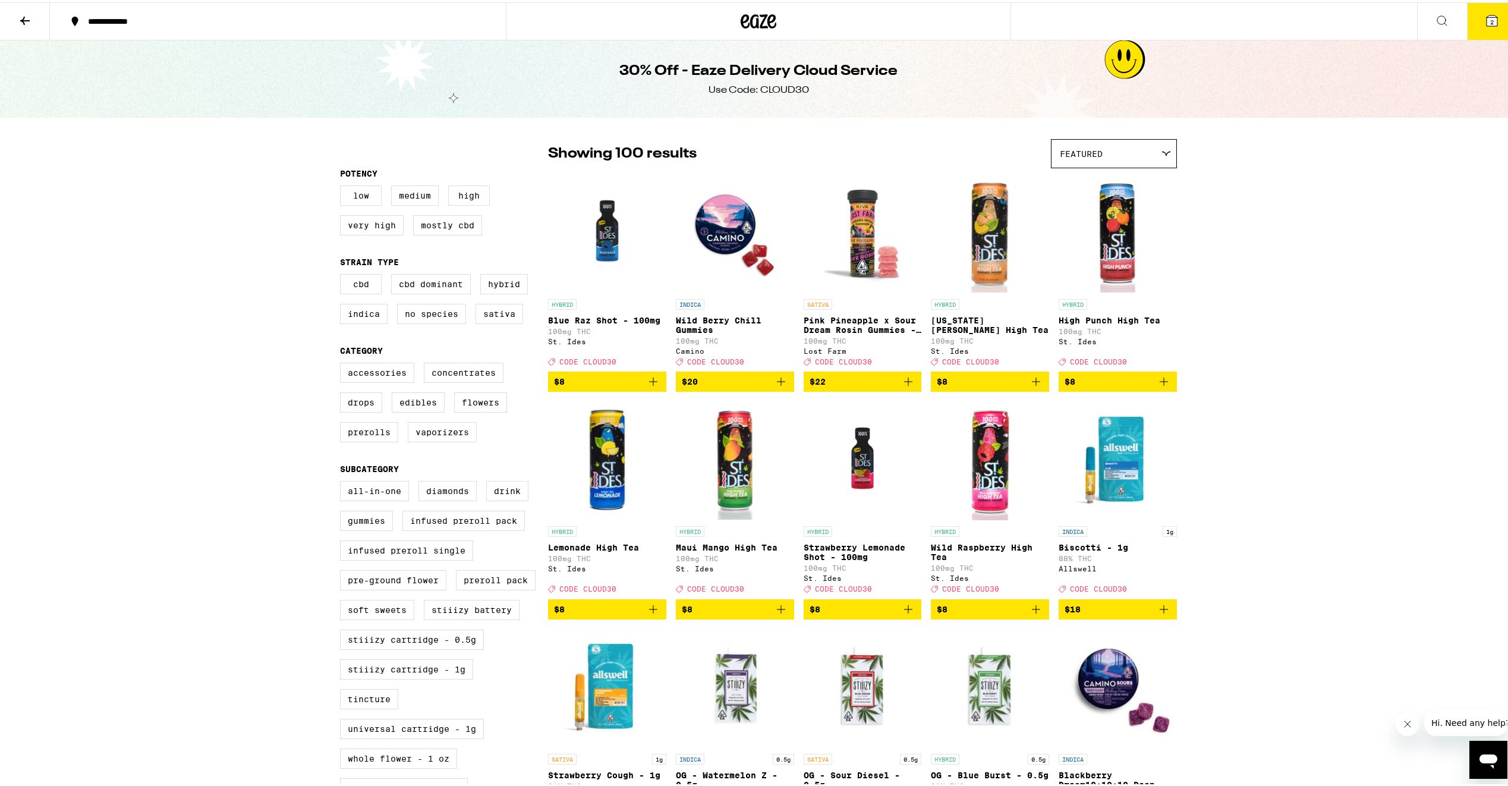
click at [649, 383] on icon "Add to bag" at bounding box center [653, 379] width 8 height 8
click at [1478, 8] on button "3" at bounding box center [1492, 19] width 50 height 37
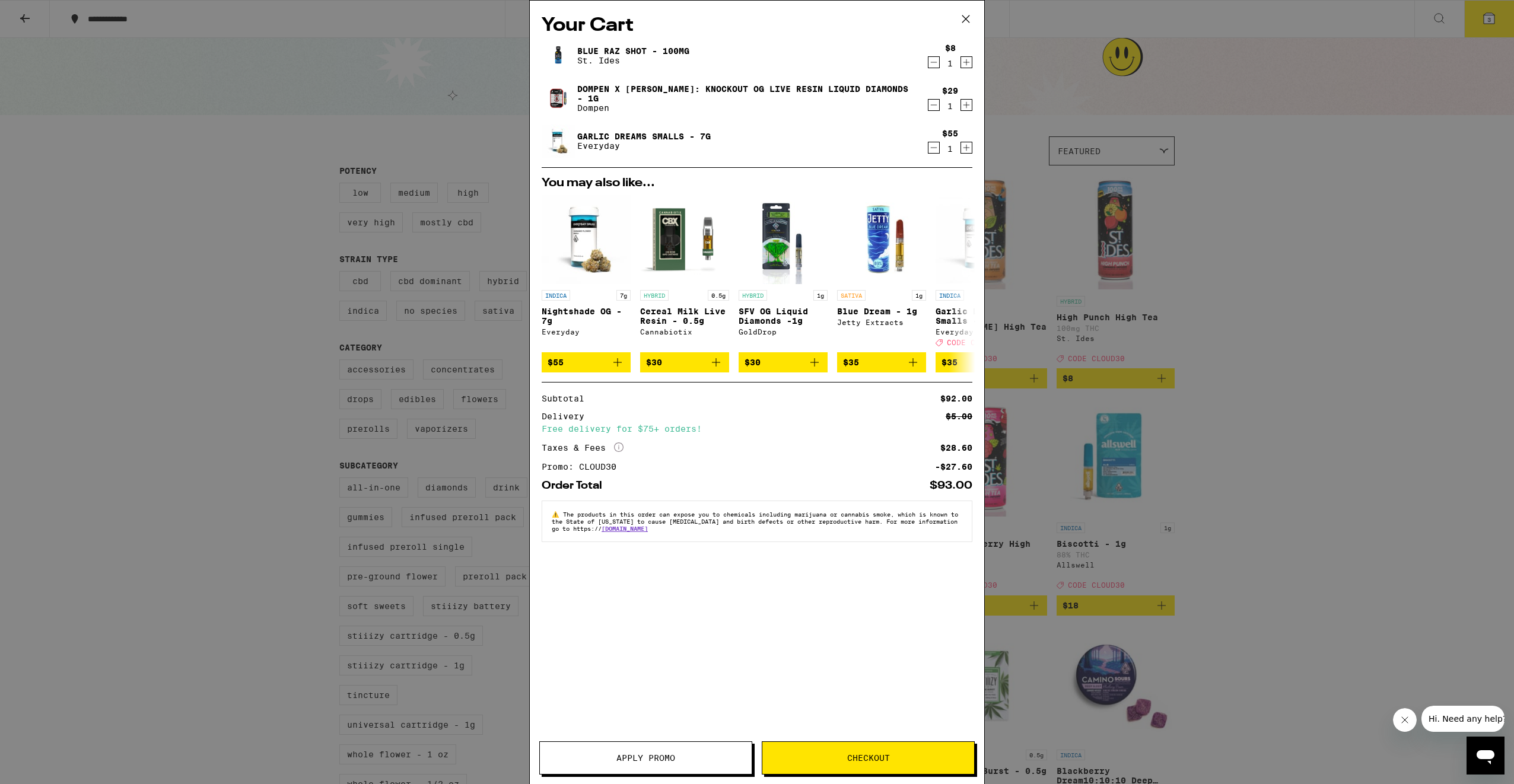
click at [825, 753] on button "Checkout" at bounding box center [867, 757] width 213 height 33
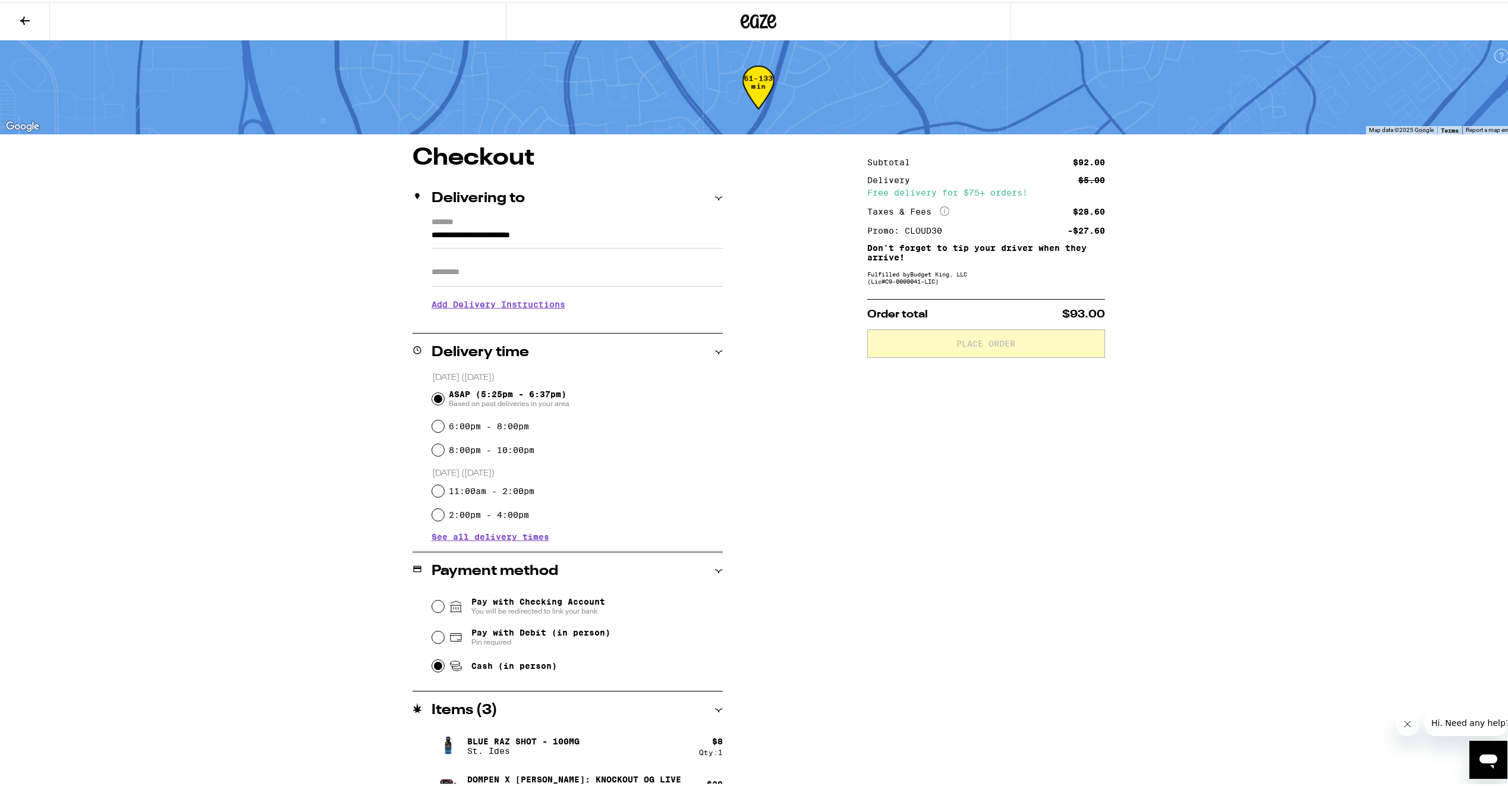
click at [433, 666] on input "Cash (in person)" at bounding box center [438, 663] width 12 height 12
radio input "true"
click at [1016, 345] on span "Place Order" at bounding box center [986, 341] width 218 height 8
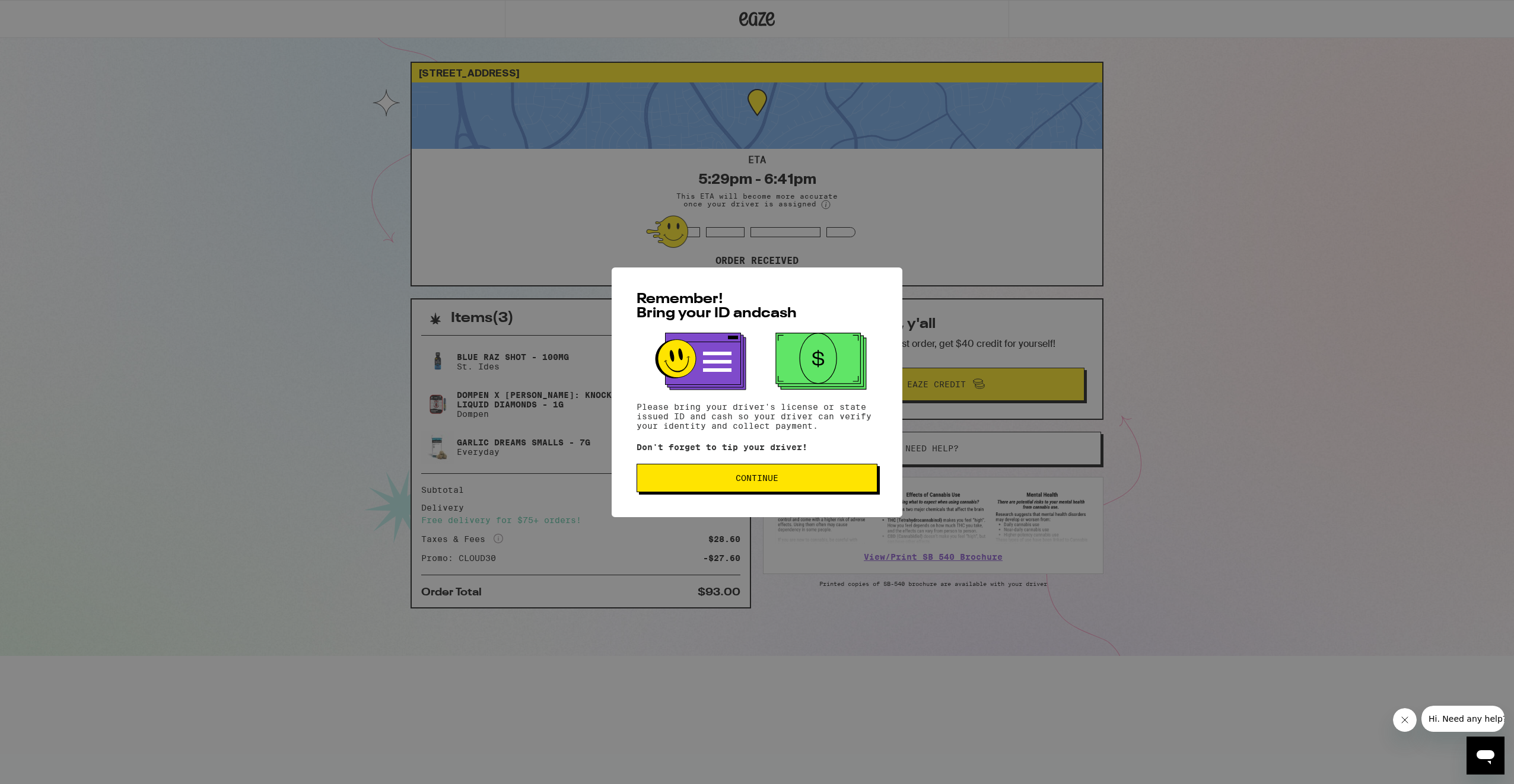
click at [747, 488] on button "Continue" at bounding box center [757, 478] width 241 height 29
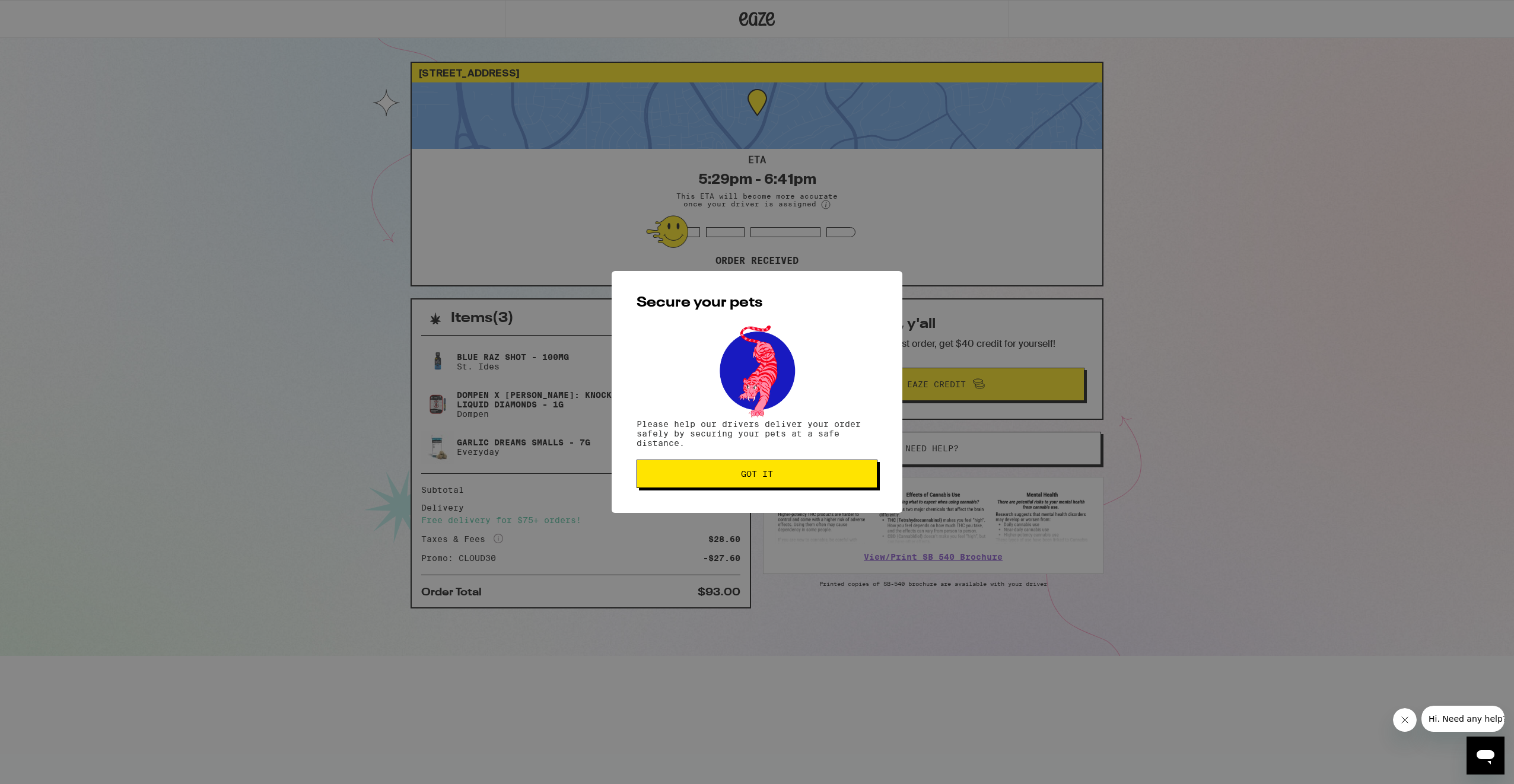
click at [747, 488] on button "Got it" at bounding box center [757, 474] width 241 height 29
